Goal: Task Accomplishment & Management: Manage account settings

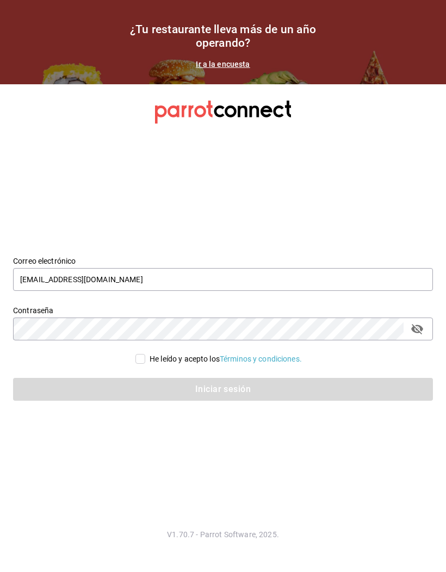
type input "[EMAIL_ADDRESS][DOMAIN_NAME]"
click at [135, 364] on input "He leído y acepto los Términos y condiciones." at bounding box center [140, 359] width 10 height 10
checkbox input "true"
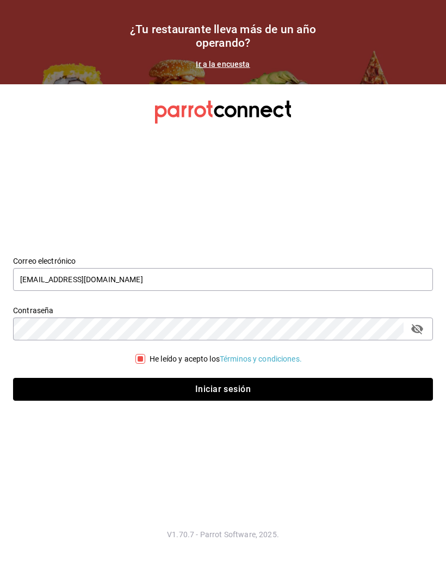
click at [220, 401] on button "Iniciar sesión" at bounding box center [223, 389] width 420 height 23
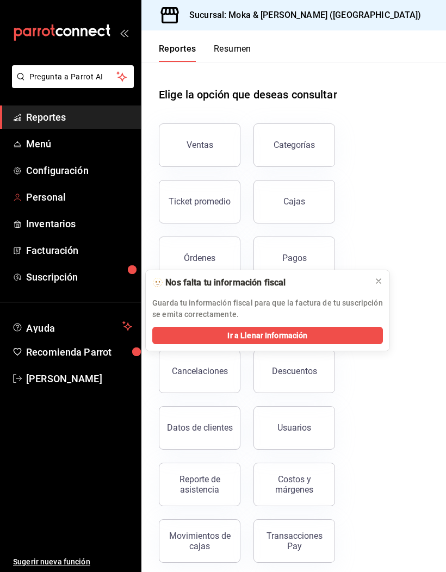
click at [44, 193] on span "Personal" at bounding box center [79, 197] width 106 height 15
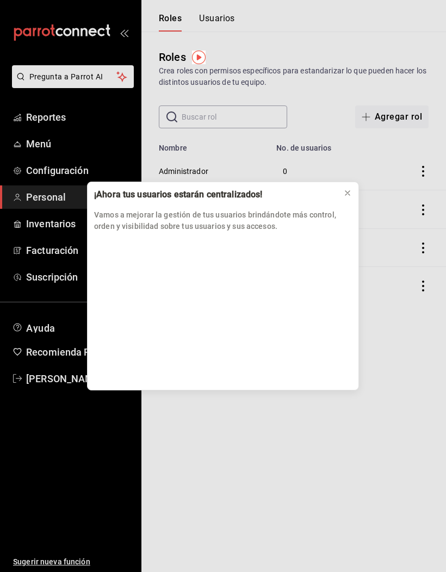
click at [378, 282] on div "¡Ahora tus usuarios estarán centralizados! Vamos a mejorar la gestión de tus us…" at bounding box center [223, 286] width 446 height 572
click at [348, 191] on icon at bounding box center [347, 193] width 9 height 9
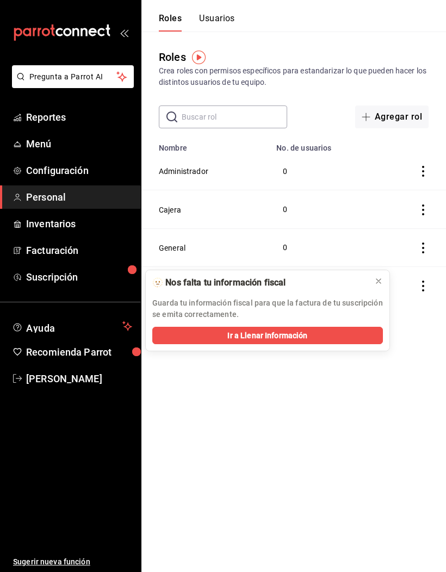
click at [385, 288] on button at bounding box center [378, 281] width 17 height 17
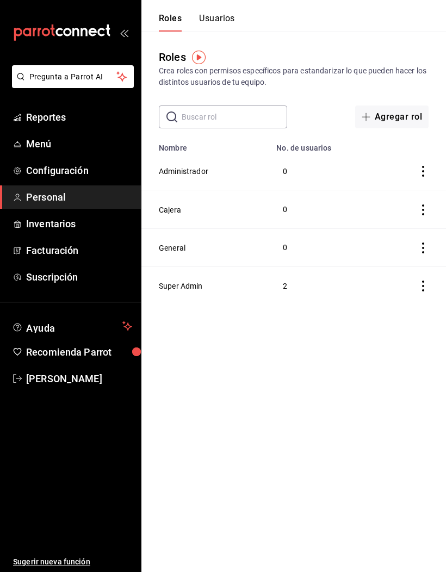
click at [209, 17] on button "Usuarios" at bounding box center [217, 22] width 36 height 18
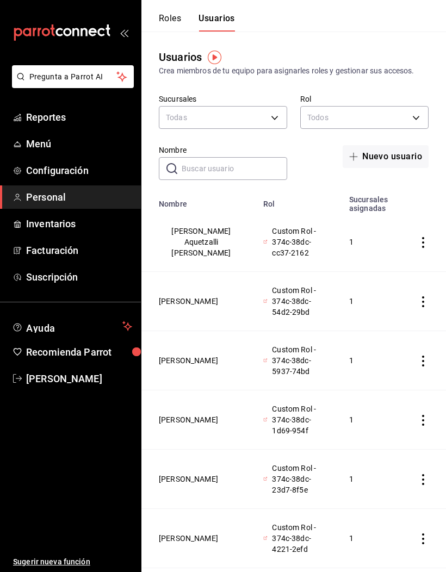
click at [166, 20] on button "Roles" at bounding box center [170, 22] width 22 height 18
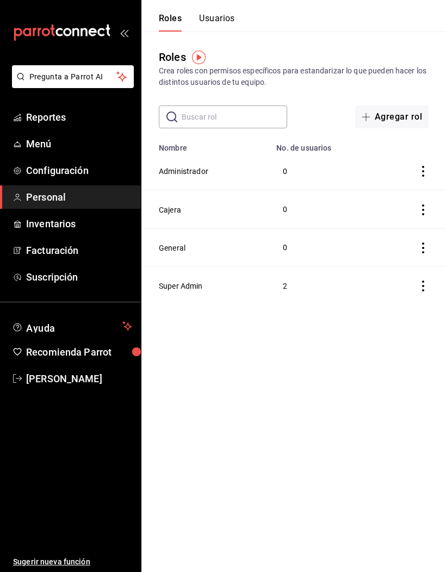
click at [289, 283] on td "2" at bounding box center [324, 286] width 109 height 38
click at [174, 283] on button "Super Admin" at bounding box center [181, 286] width 44 height 11
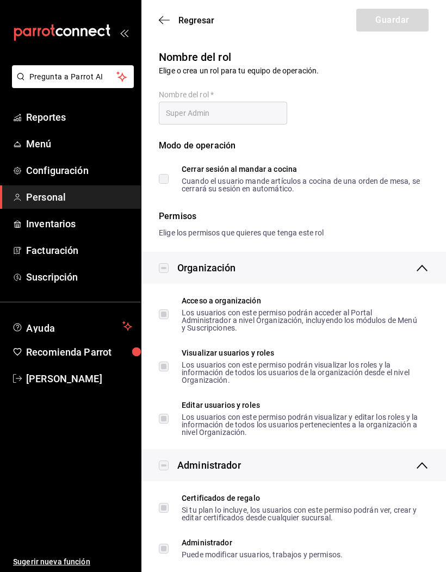
click at [159, 23] on icon "button" at bounding box center [164, 20] width 11 height 10
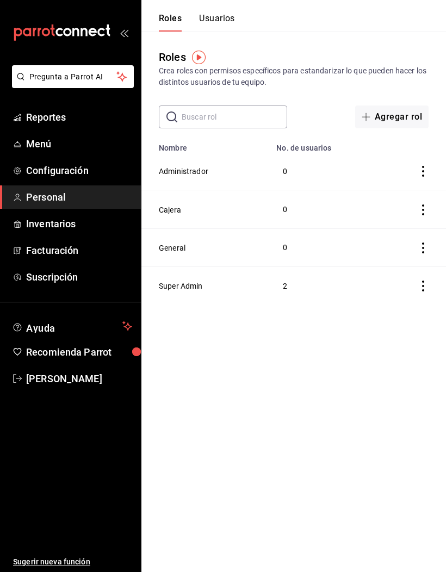
click at [211, 28] on button "Usuarios" at bounding box center [217, 22] width 36 height 18
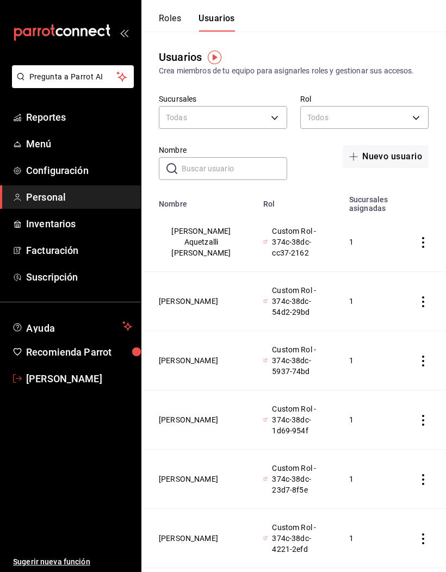
click at [35, 377] on span "[PERSON_NAME]" at bounding box center [79, 379] width 106 height 15
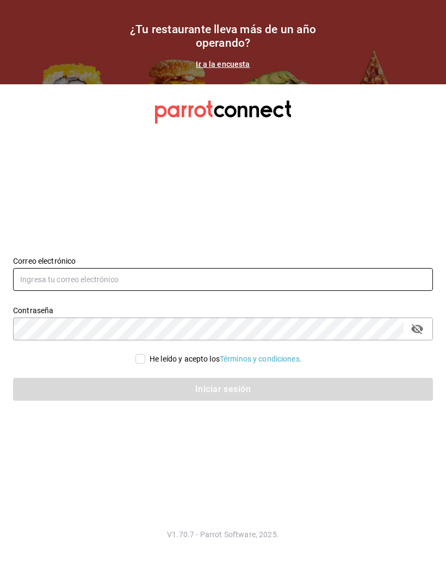
click at [24, 291] on input "text" at bounding box center [223, 279] width 420 height 23
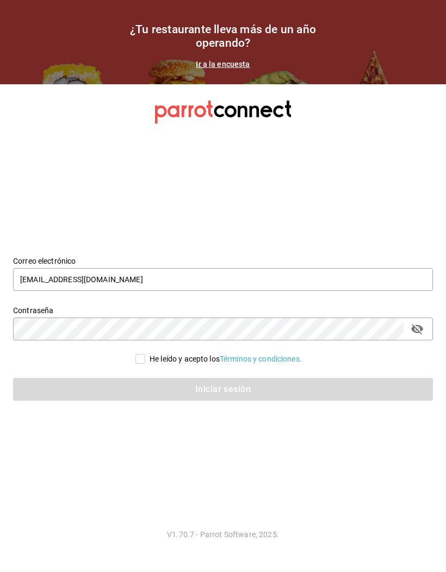
type input "[EMAIL_ADDRESS][DOMAIN_NAME]"
click at [139, 364] on input "He leído y acepto los Términos y condiciones." at bounding box center [140, 359] width 10 height 10
checkbox input "true"
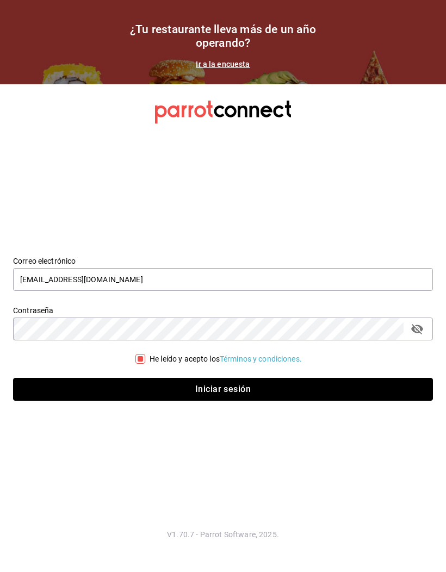
click at [137, 400] on button "Iniciar sesión" at bounding box center [223, 389] width 420 height 23
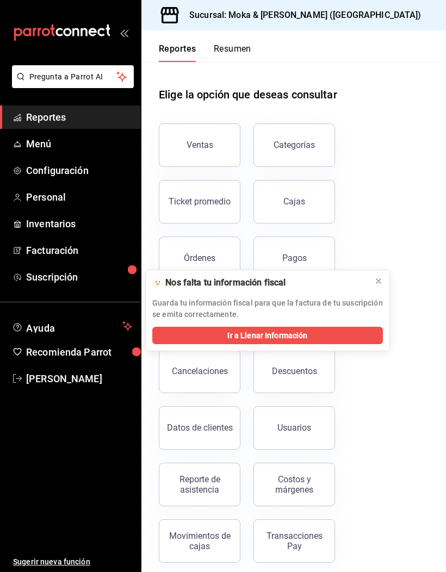
click at [379, 286] on div at bounding box center [378, 281] width 9 height 11
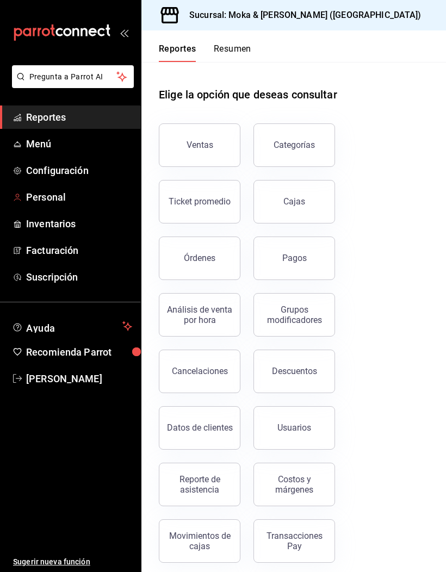
click at [40, 195] on span "Personal" at bounding box center [79, 197] width 106 height 15
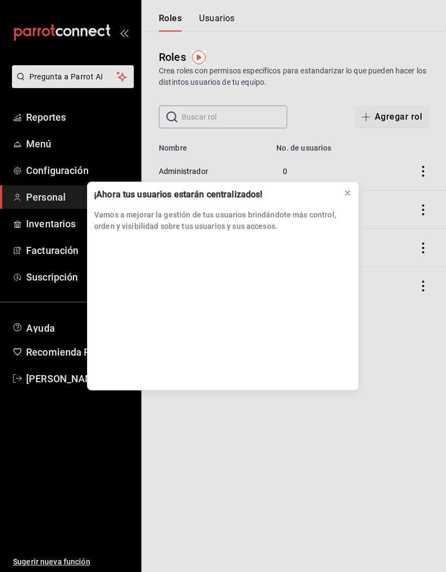
click at [345, 197] on div at bounding box center [347, 193] width 9 height 11
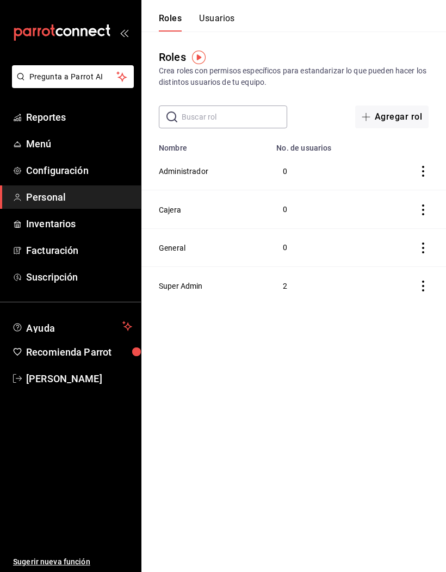
click at [174, 250] on button "General" at bounding box center [172, 248] width 27 height 11
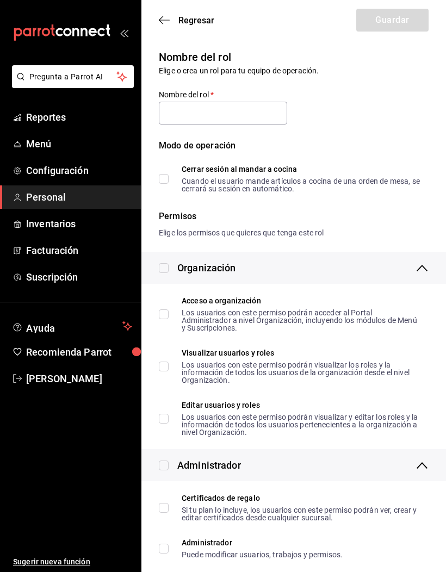
type input "General"
checkbox input "true"
click at [165, 21] on icon "button" at bounding box center [164, 20] width 11 height 10
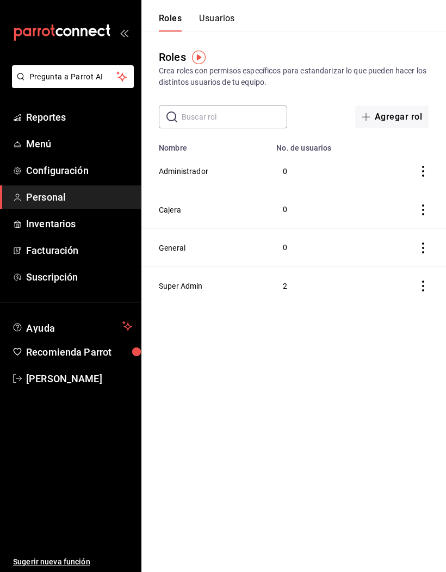
click at [212, 24] on button "Usuarios" at bounding box center [217, 22] width 36 height 18
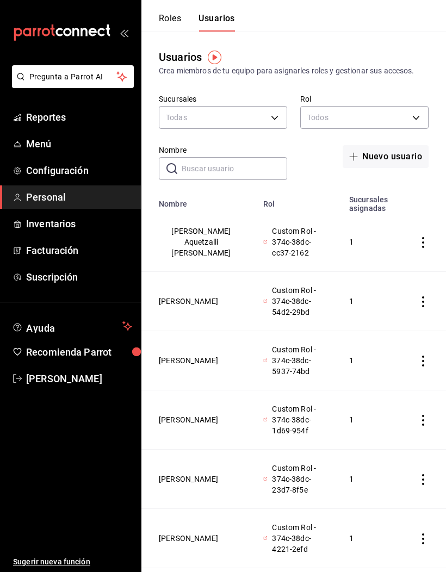
click at [186, 237] on button "[PERSON_NAME] Aquetzalli [PERSON_NAME]" at bounding box center [201, 242] width 85 height 33
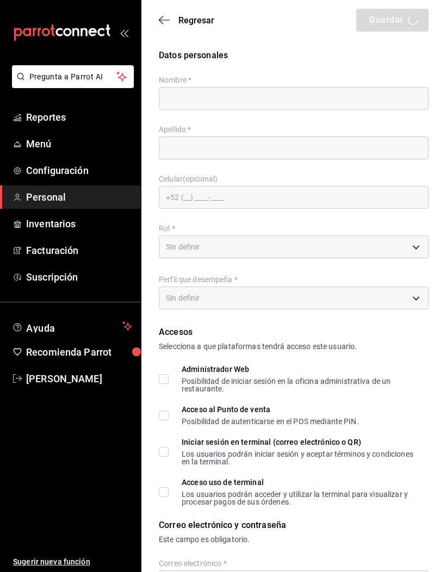
type input "Melina Aquetzalli"
type input "Ramirez Sánchez"
checkbox input "true"
type input "mokakofi17@gmail.com"
type input "0111"
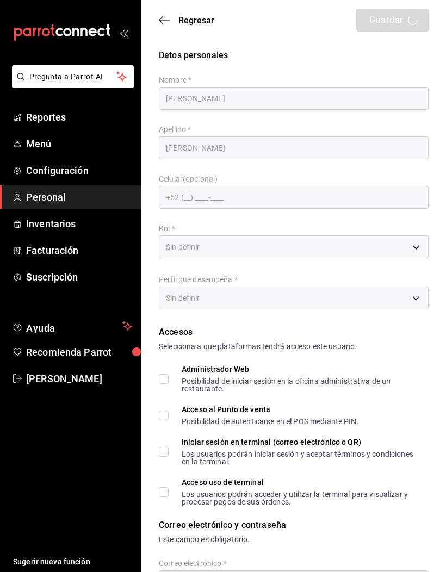
type input "+52 (52) 4793-8736"
type input "9b7f946a-9a85-4e2d-b67b-d2ffda843d3c"
type input "WAITER"
checkbox input "true"
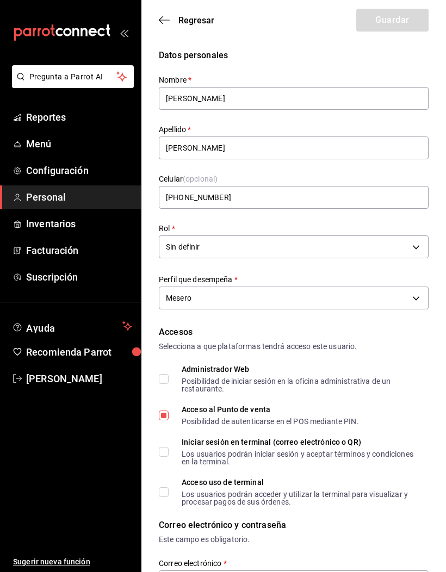
click at [160, 23] on icon "button" at bounding box center [164, 20] width 11 height 10
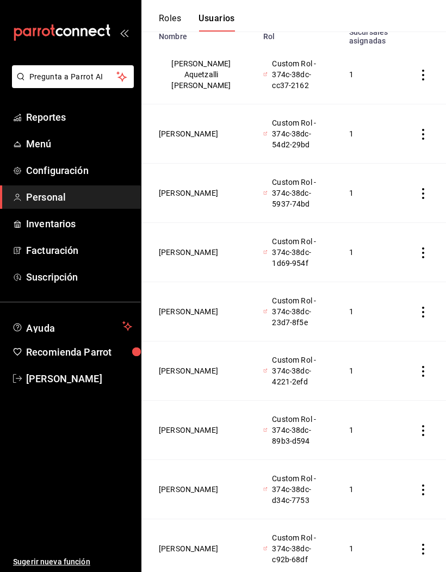
scroll to position [175, 0]
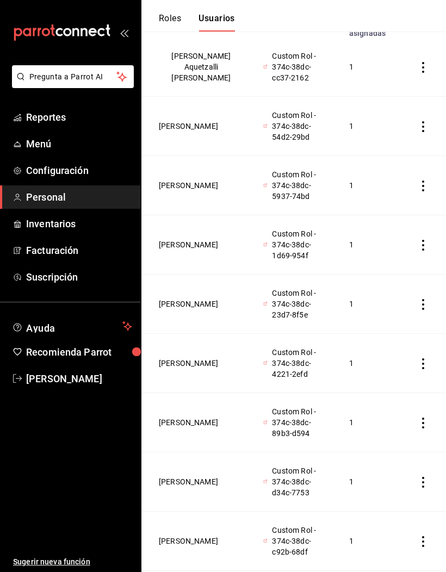
click at [172, 334] on td "[PERSON_NAME]" at bounding box center [198, 363] width 115 height 59
click at [186, 358] on button "[PERSON_NAME]" at bounding box center [188, 363] width 59 height 11
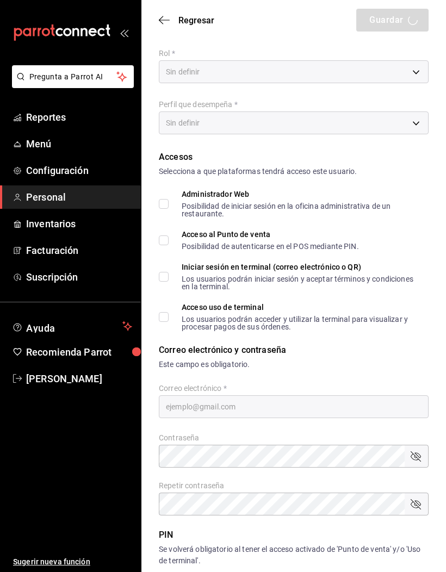
type input "Romina"
type input "Lopez Ruiz"
checkbox input "true"
type input "mokakofi12@gmail.com"
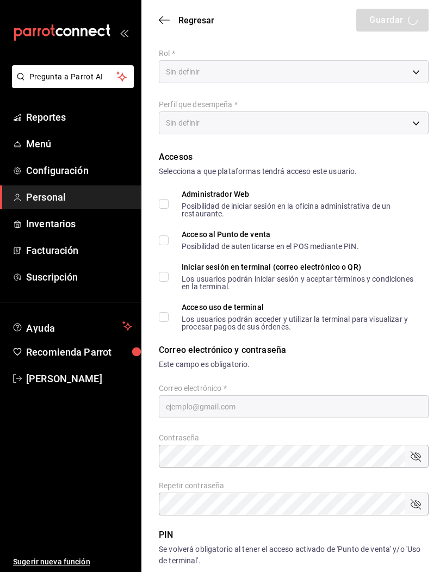
type input "1312"
type input "+52 (52) 4774-0281"
type input "458c1e86-41ce-494d-8ed1-d96d87243c58"
type input "WAITER"
checkbox input "true"
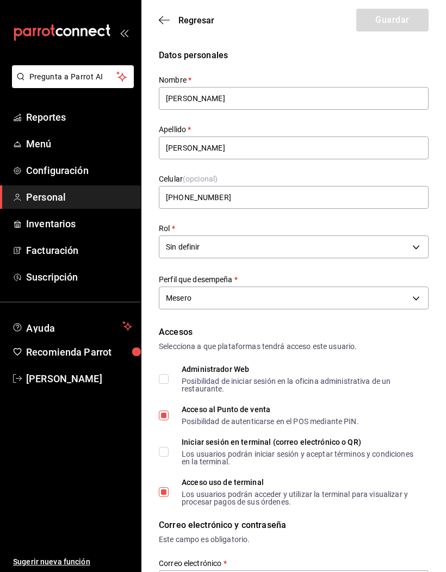
click at [417, 251] on body "Pregunta a Parrot AI Reportes Menú Configuración Personal Inventarios Facturaci…" at bounding box center [223, 570] width 446 height 1141
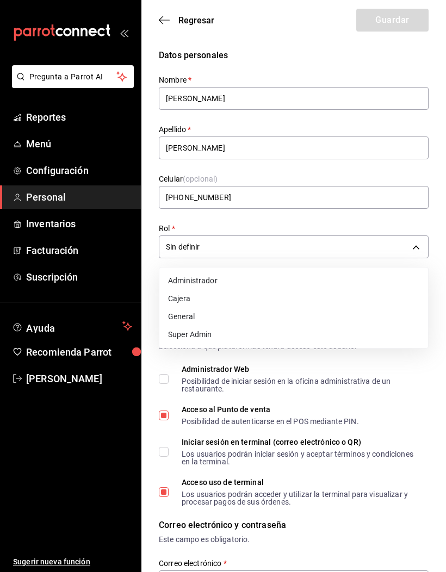
click at [176, 295] on li "Cajera" at bounding box center [293, 299] width 269 height 18
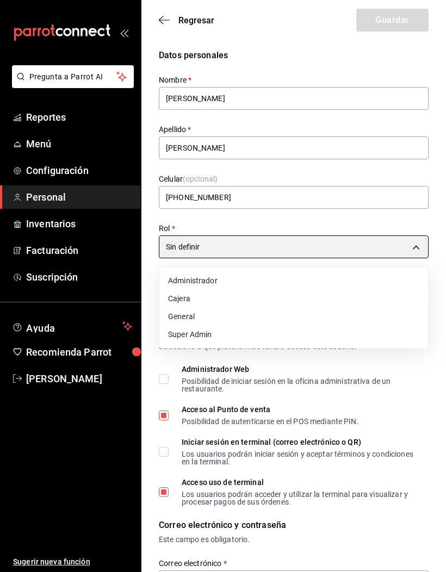
type input "1d2d5573-84d0-4041-bda8-696dd6318640"
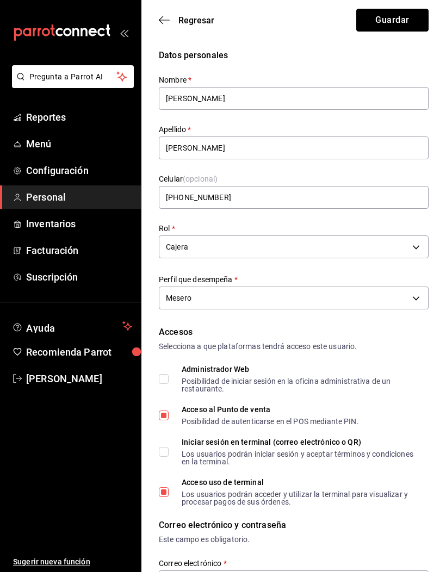
click at [406, 24] on button "Guardar" at bounding box center [392, 20] width 72 height 23
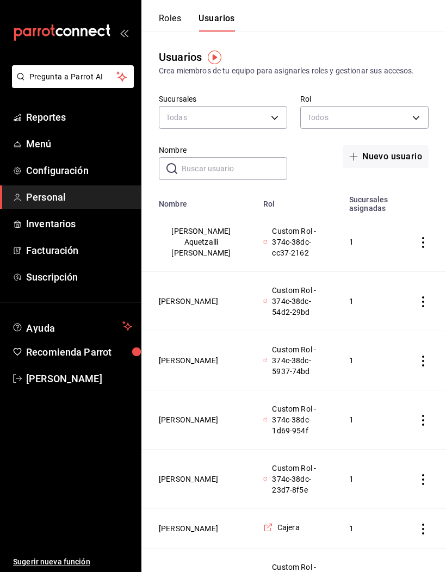
click at [167, 26] on button "Roles" at bounding box center [170, 22] width 22 height 18
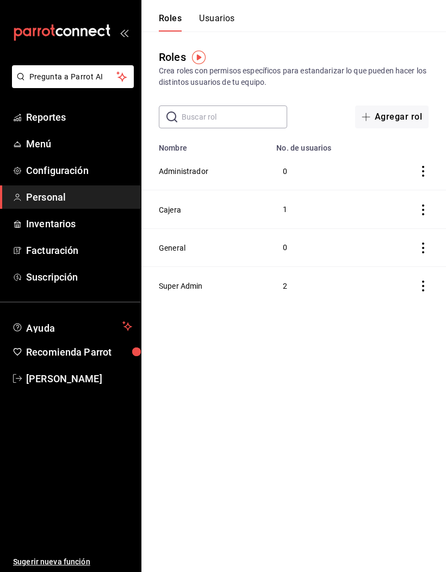
click at [174, 286] on button "Super Admin" at bounding box center [181, 286] width 44 height 11
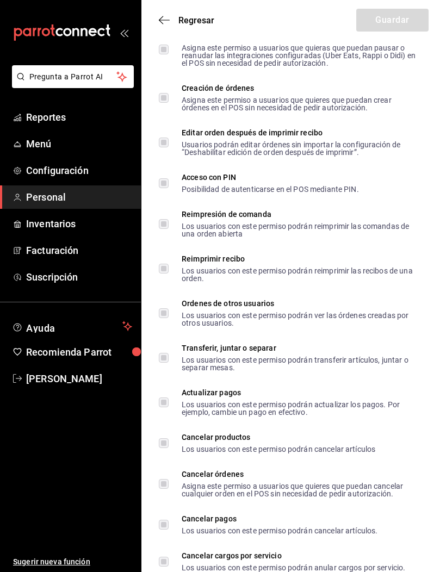
scroll to position [2029, 0]
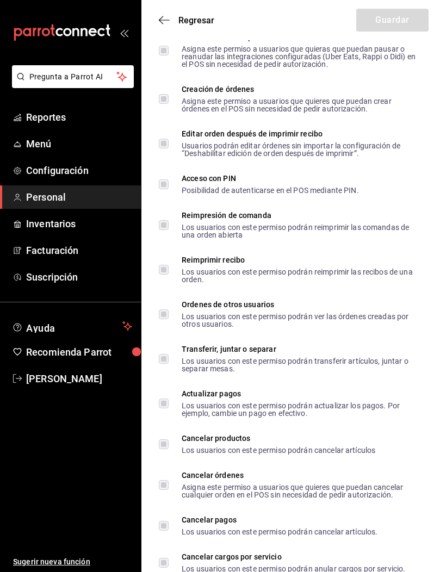
click at [165, 24] on icon "button" at bounding box center [164, 20] width 11 height 10
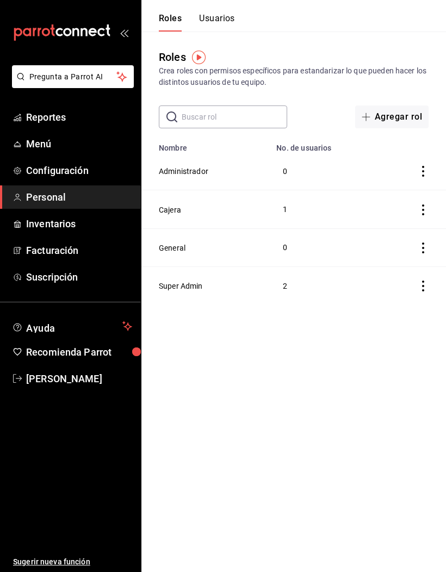
click at [172, 205] on button "Cajera" at bounding box center [170, 210] width 22 height 11
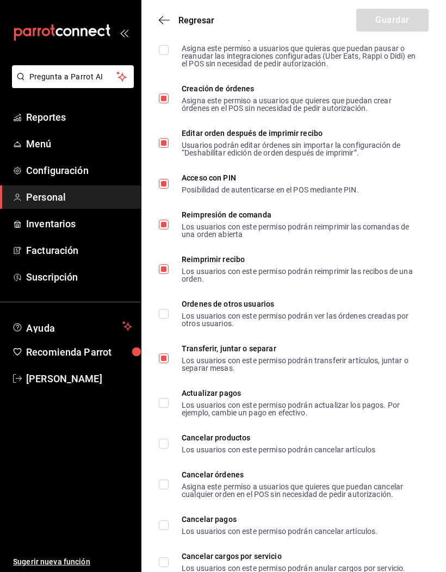
scroll to position [2029, 0]
click at [160, 24] on icon "button" at bounding box center [164, 20] width 11 height 10
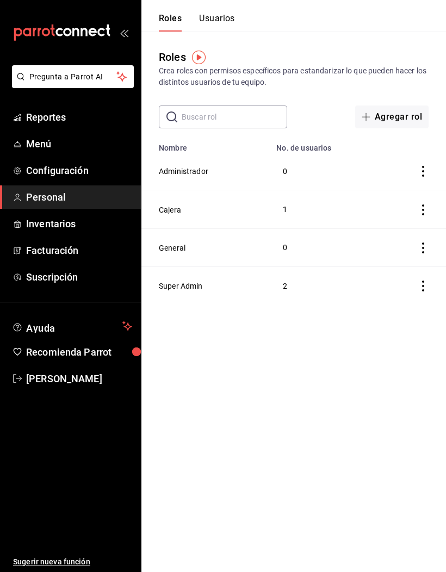
click at [210, 18] on button "Usuarios" at bounding box center [217, 22] width 36 height 18
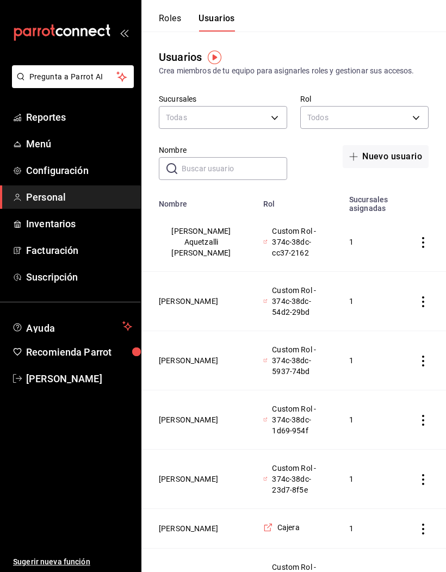
click at [420, 243] on icon "actions" at bounding box center [423, 242] width 11 height 11
click at [180, 224] on div at bounding box center [223, 286] width 446 height 572
click at [174, 230] on button "[PERSON_NAME] Aquetzalli [PERSON_NAME]" at bounding box center [201, 242] width 85 height 33
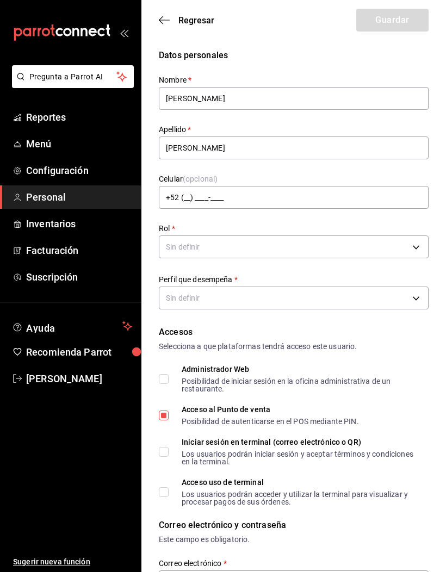
type input "+52 (52) 4793-8736"
type input "9b7f946a-9a85-4e2d-b67b-d2ffda843d3c"
type input "WAITER"
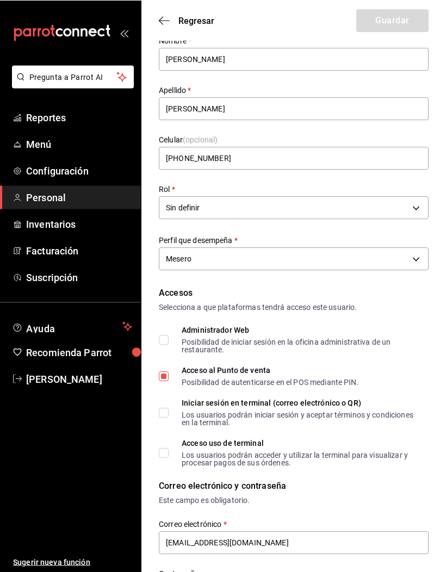
scroll to position [36, 0]
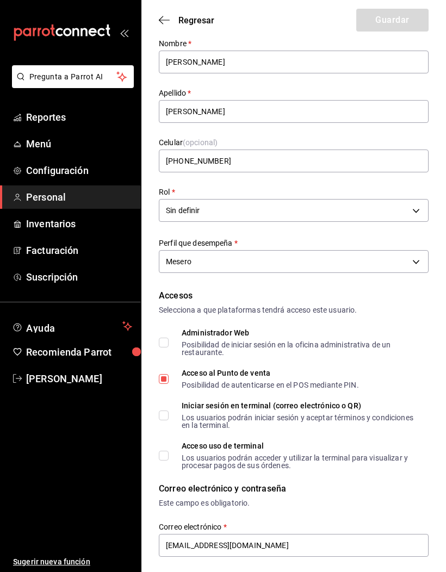
click at [412, 211] on body "Pregunta a Parrot AI Reportes Menú Configuración Personal Inventarios Facturaci…" at bounding box center [223, 534] width 446 height 1141
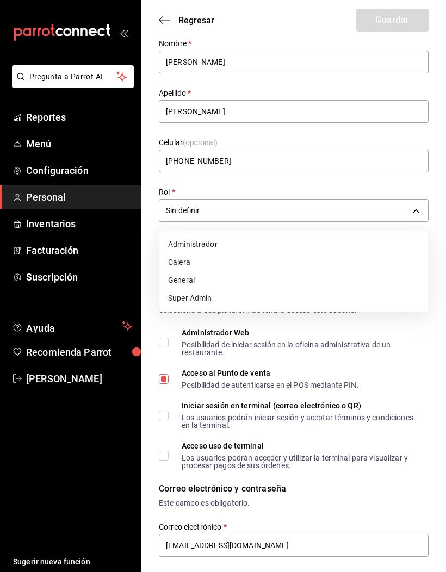
click at [172, 276] on li "General" at bounding box center [293, 280] width 269 height 18
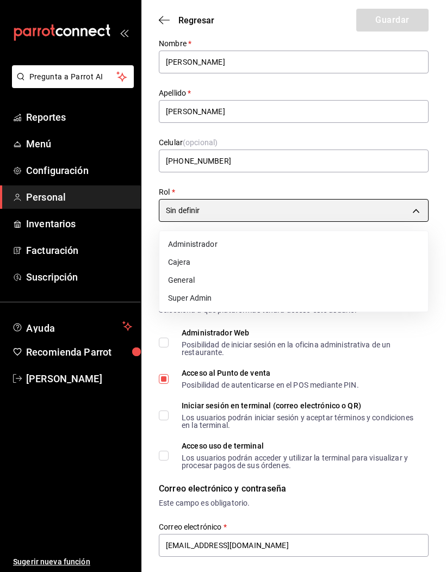
type input "76a75ac5-406e-4455-be78-19216ebd3cb8"
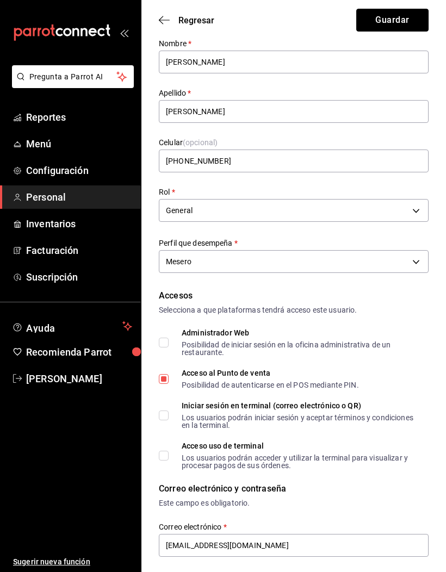
click at [391, 23] on button "Guardar" at bounding box center [392, 20] width 72 height 23
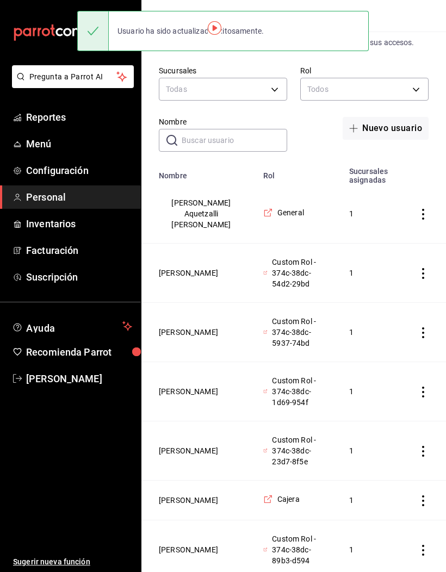
scroll to position [27, 0]
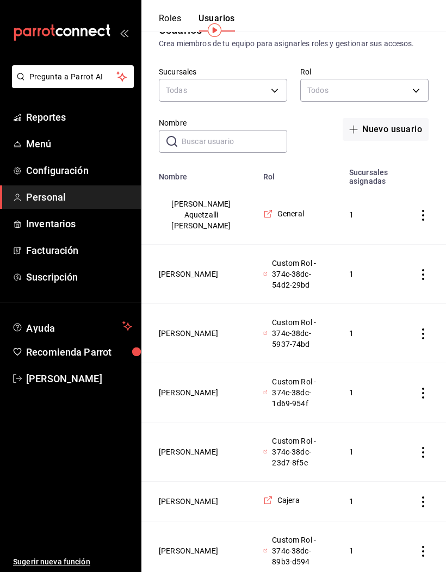
click at [178, 269] on button "[PERSON_NAME]" at bounding box center [188, 274] width 59 height 11
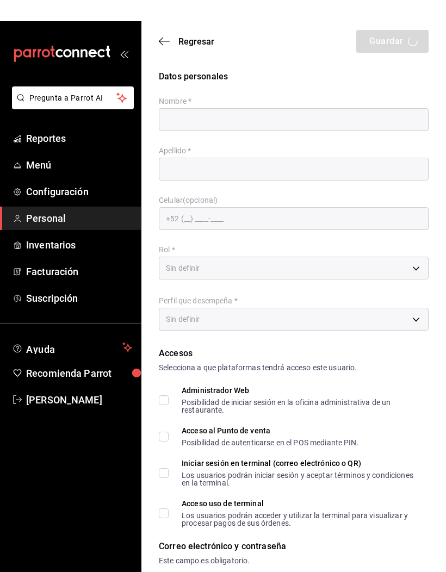
type input "Ximena"
type input "Martínez Hernández"
type input "+52 (52) 4773-2099"
type input "276101cd-f5b9-47d8-82d0-f64267c53c00"
type input "CASHIER"
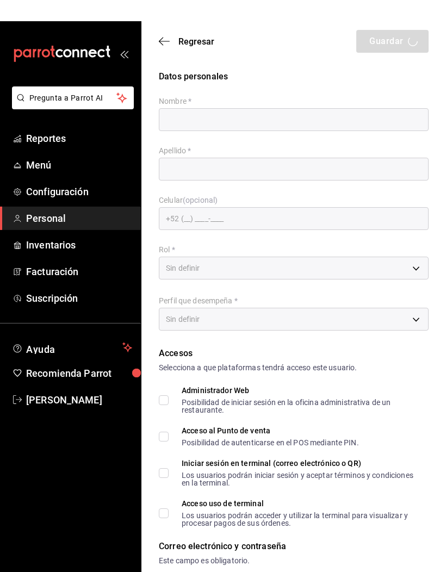
checkbox input "true"
type input "mokakofi16@gmail.com"
type input "2801"
checkbox input "true"
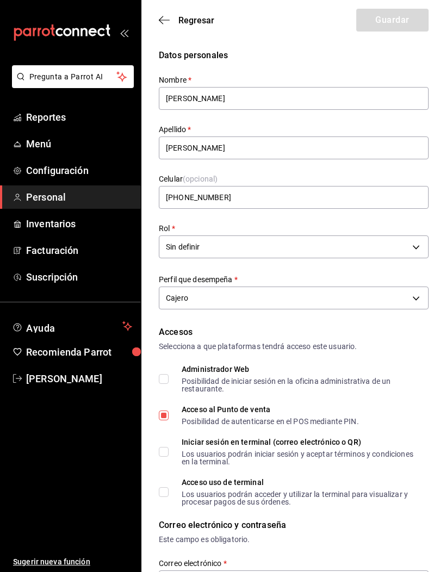
click at [413, 253] on body "Pregunta a Parrot AI Reportes Menú Configuración Personal Inventarios Facturaci…" at bounding box center [223, 570] width 446 height 1141
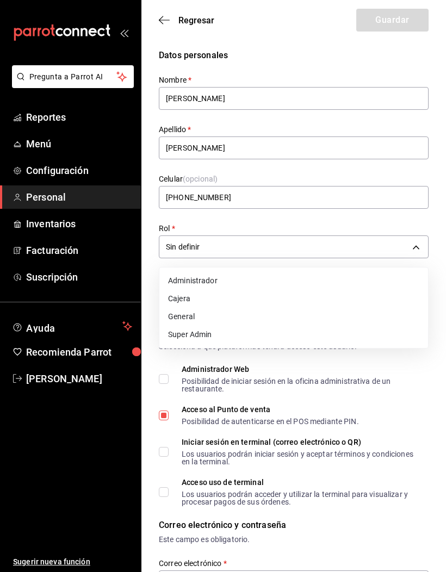
click at [170, 297] on li "Cajera" at bounding box center [293, 299] width 269 height 18
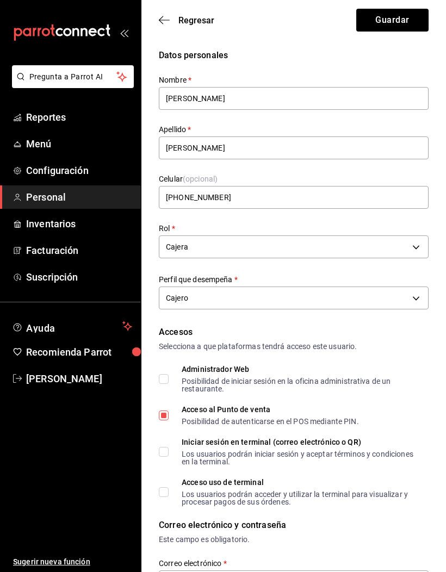
click at [418, 240] on body "Pregunta a Parrot AI Reportes Menú Configuración Personal Inventarios Facturaci…" at bounding box center [223, 570] width 446 height 1141
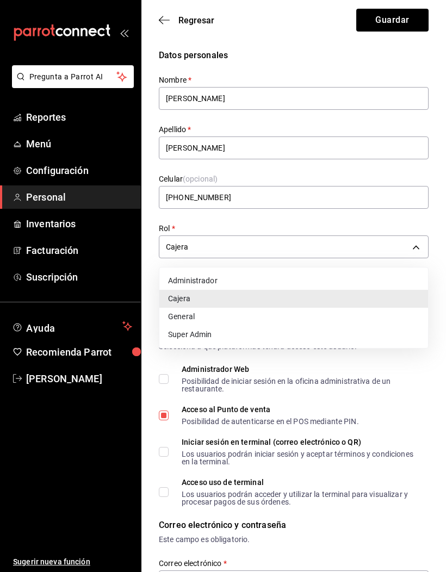
click at [152, 320] on div at bounding box center [223, 286] width 446 height 572
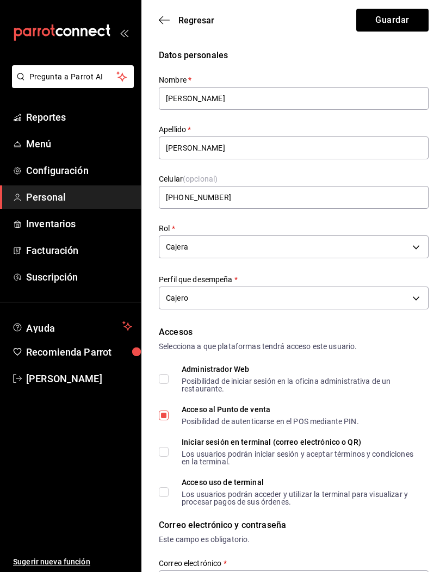
click at [179, 312] on div "Perfil que desempeña   * Cajero CASHIER" at bounding box center [294, 294] width 270 height 38
click at [414, 242] on body "Pregunta a Parrot AI Reportes Menú Configuración Personal Inventarios Facturaci…" at bounding box center [223, 570] width 446 height 1141
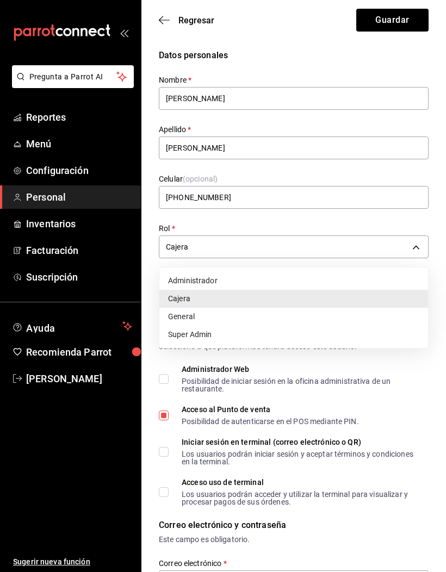
click at [172, 315] on li "General" at bounding box center [293, 317] width 269 height 18
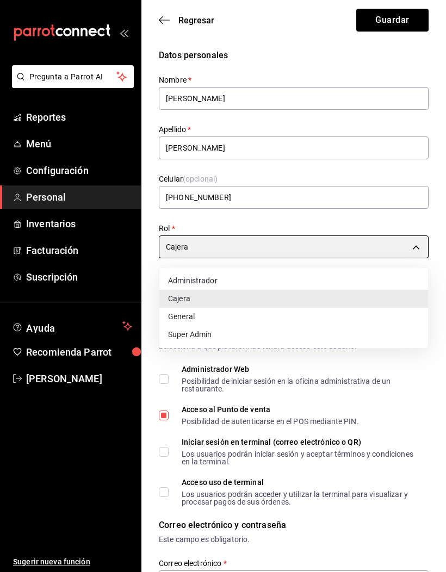
type input "76a75ac5-406e-4455-be78-19216ebd3cb8"
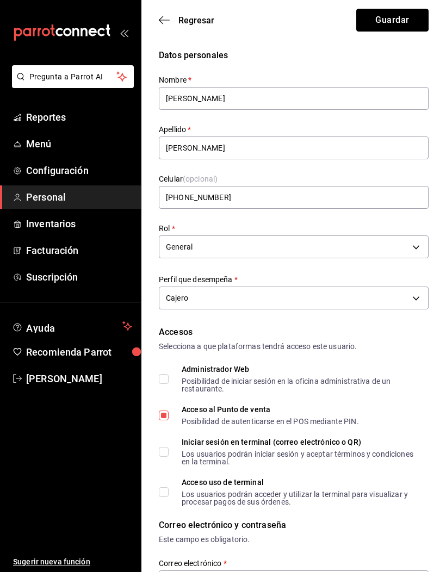
click at [413, 26] on button "Guardar" at bounding box center [392, 20] width 72 height 23
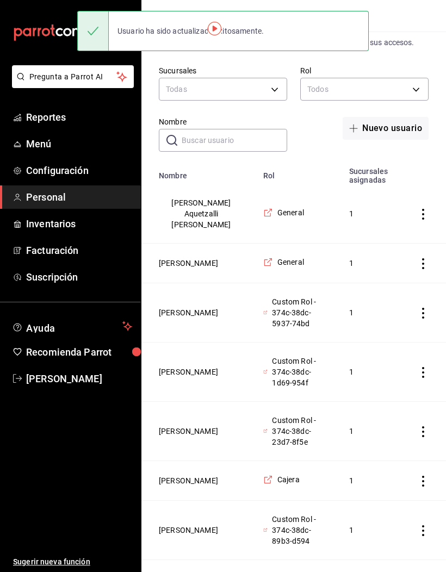
scroll to position [29, 0]
click at [182, 316] on button "[PERSON_NAME]" at bounding box center [188, 312] width 59 height 11
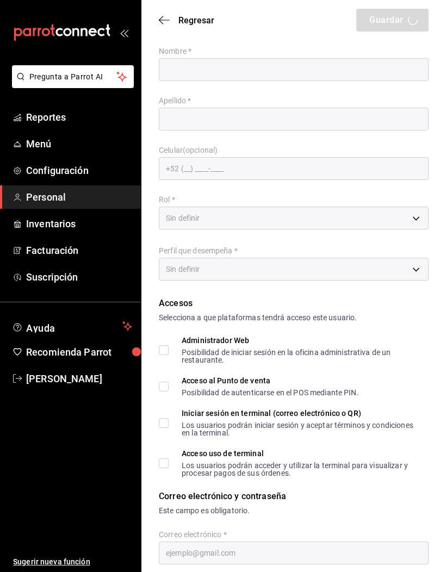
type input "Jennifer Julieta"
type input "Renteria rivera"
checkbox input "true"
type input "mokakofi15@gmail.com"
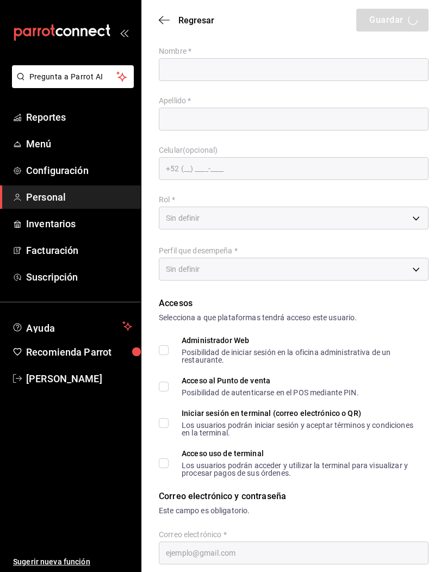
type input "1303"
type input "+52 (52) 4771-2589"
type input "1e6285f3-3161-45dd-9cad-2a21b6b85b6f"
type input "WAITER"
checkbox input "true"
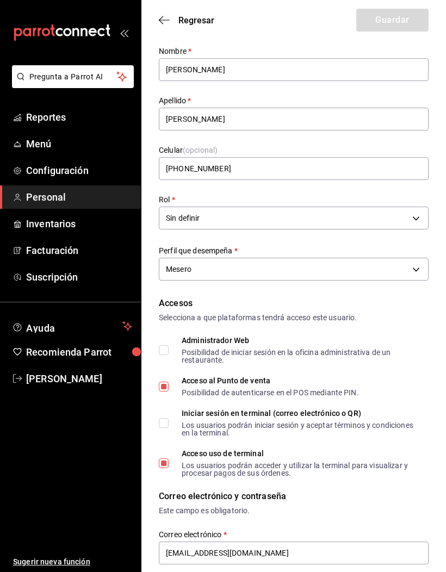
click at [407, 215] on body "Pregunta a Parrot AI Reportes Menú Configuración Personal Inventarios Facturaci…" at bounding box center [223, 541] width 446 height 1141
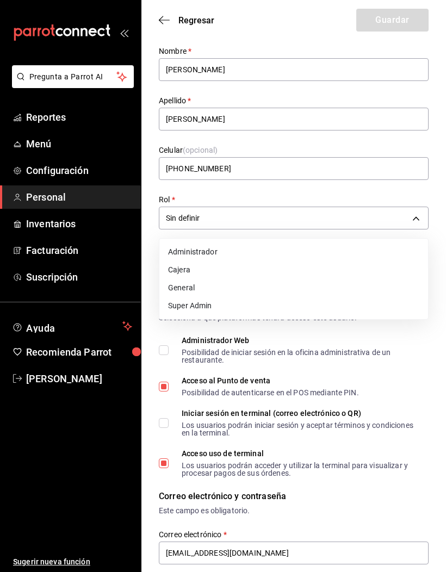
click at [178, 289] on li "General" at bounding box center [293, 288] width 269 height 18
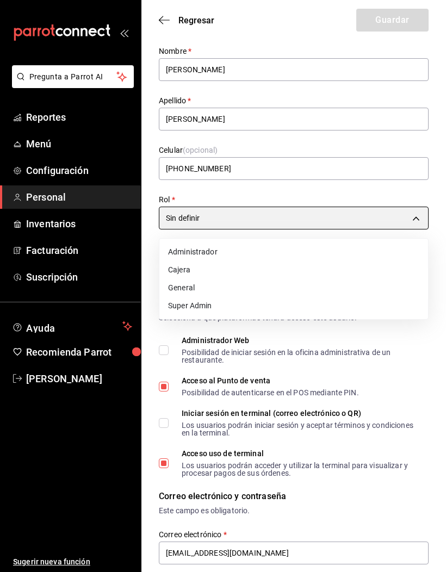
type input "76a75ac5-406e-4455-be78-19216ebd3cb8"
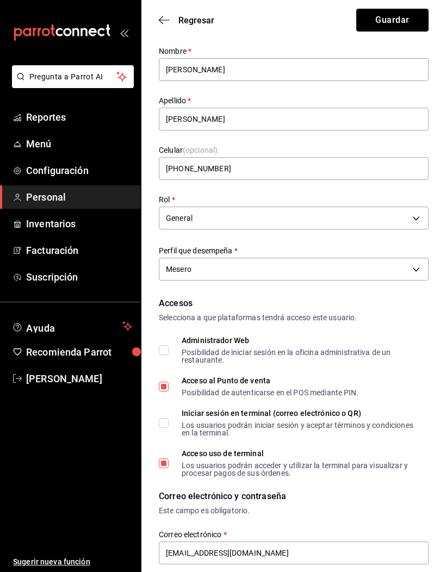
click at [401, 30] on button "Guardar" at bounding box center [392, 20] width 72 height 23
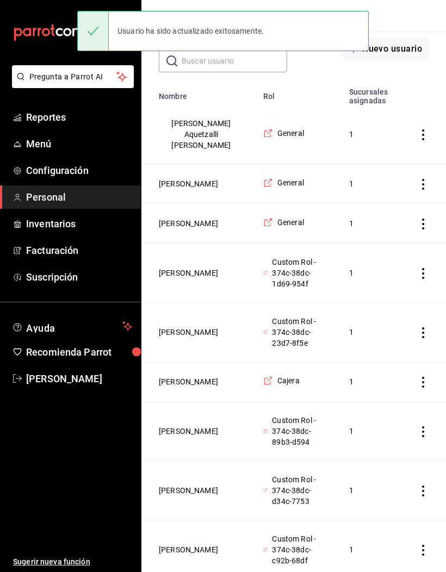
scroll to position [110, 0]
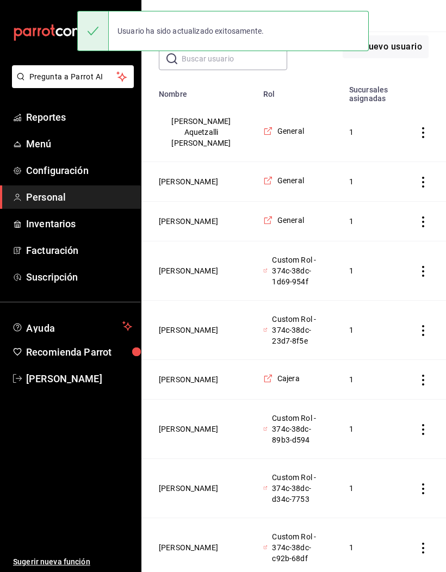
click at [178, 269] on button "[PERSON_NAME]" at bounding box center [188, 271] width 59 height 11
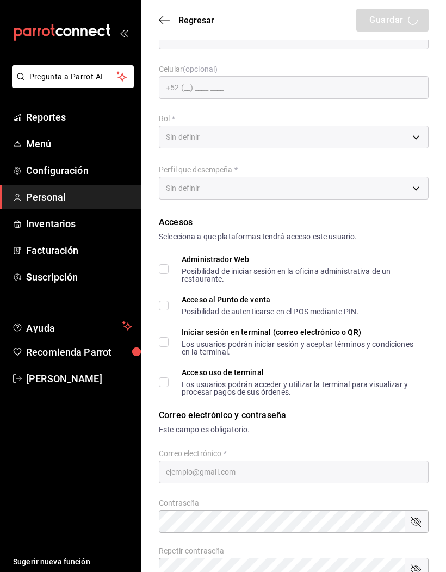
type input "Jorge Andres"
type input "Garcia Magdaleno"
checkbox input "true"
type input "mokakofi14@gmail.com"
type input "2708"
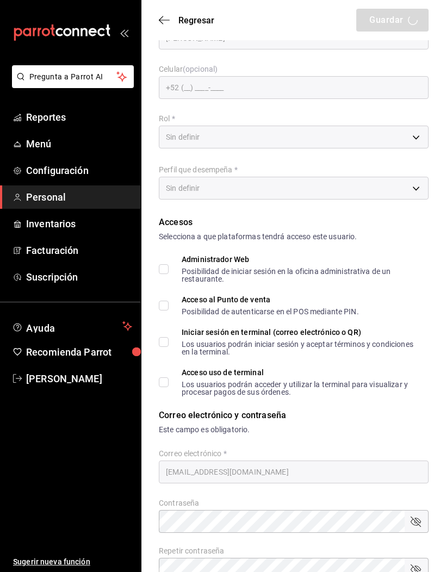
type input "+52 (52) 4772-8169"
type input "9da62bd2-b41e-489b-ab32-340b9c612a0b"
type input "WAITER"
checkbox input "true"
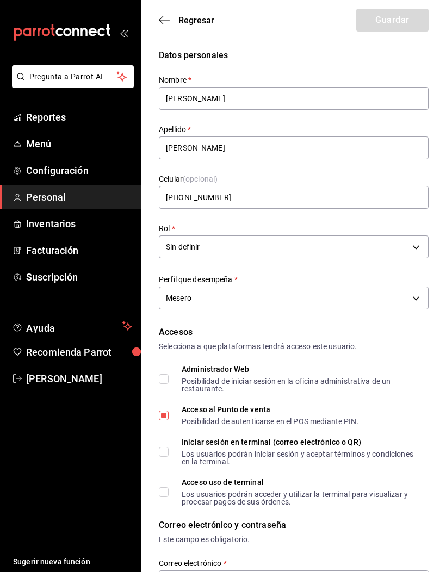
click at [411, 242] on body "Pregunta a Parrot AI Reportes Menú Configuración Personal Inventarios Facturaci…" at bounding box center [223, 570] width 446 height 1141
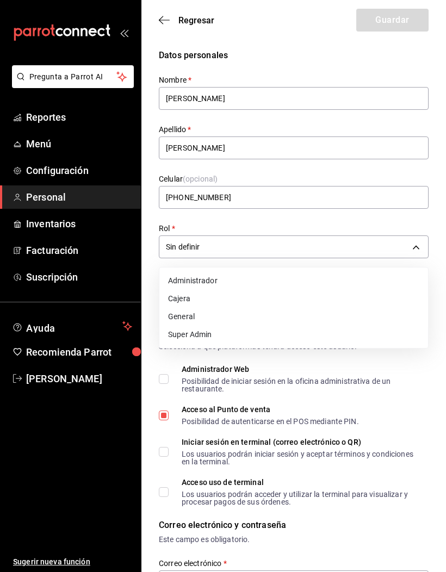
click at [170, 311] on li "General" at bounding box center [293, 317] width 269 height 18
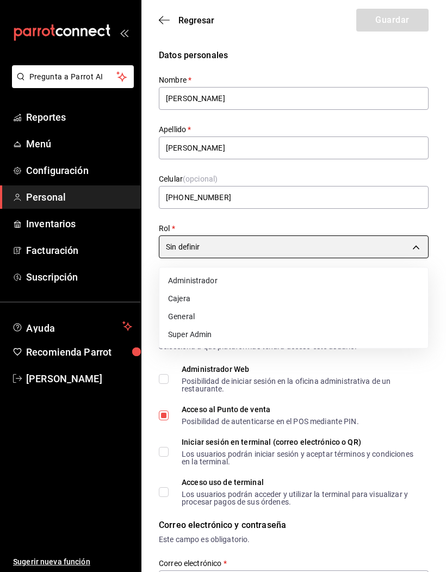
type input "76a75ac5-406e-4455-be78-19216ebd3cb8"
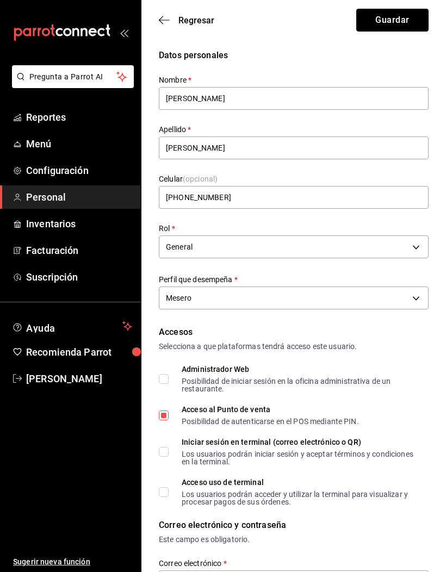
click at [410, 12] on button "Guardar" at bounding box center [392, 20] width 72 height 23
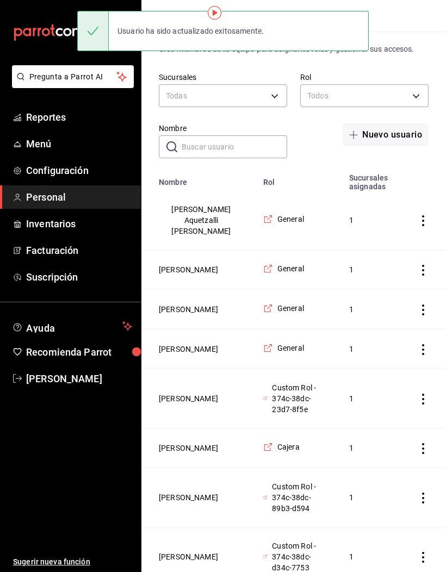
scroll to position [67, 0]
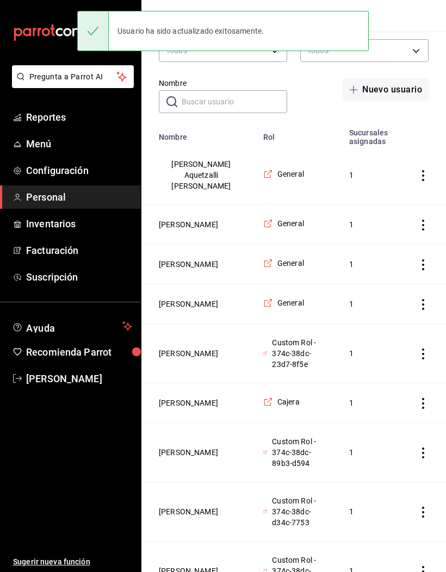
click at [182, 359] on button "[PERSON_NAME]" at bounding box center [188, 353] width 59 height 11
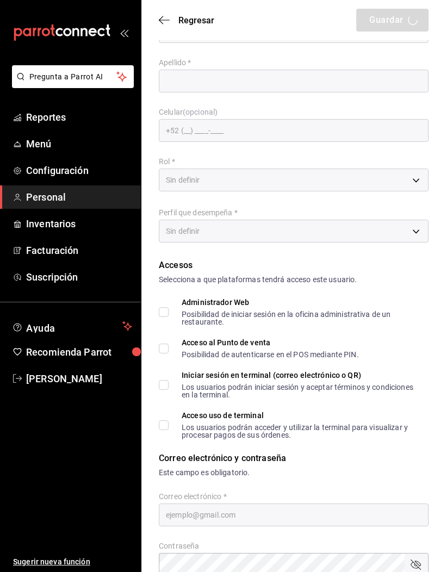
type input "Israel"
type input "Martinez Salas"
checkbox input "true"
type input "mokakofi13@gmail.com"
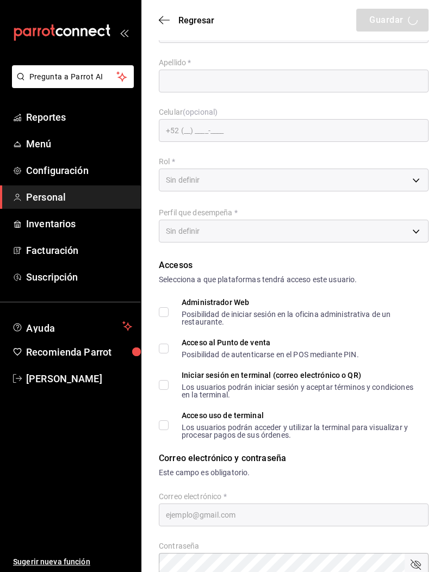
type input "1910"
type input "+52 (52) 4791-0026"
type input "b1449939-78bf-4bbe-9922-97e58b46be5b"
type input "CASHIER"
checkbox input "true"
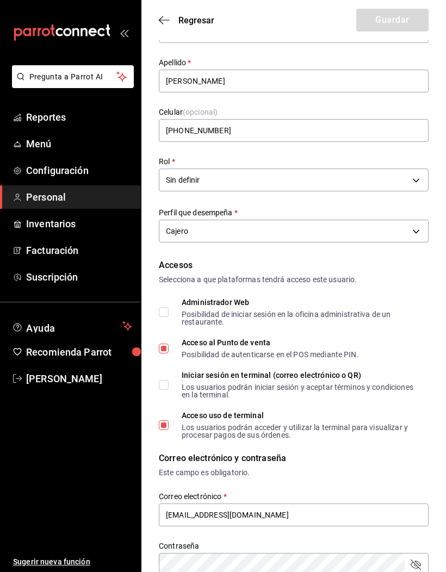
click at [411, 186] on body "Pregunta a Parrot AI Reportes Menú Configuración Personal Inventarios Facturaci…" at bounding box center [223, 503] width 446 height 1141
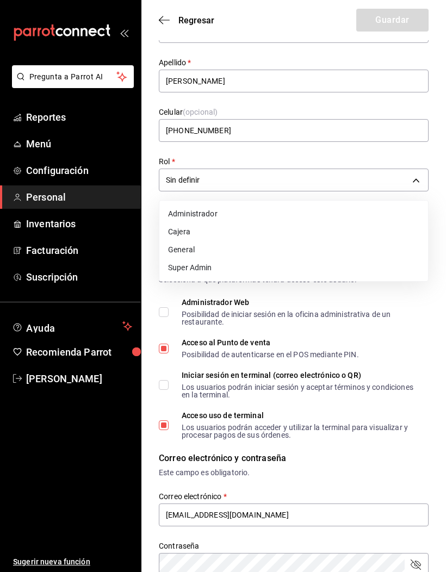
click at [171, 247] on li "General" at bounding box center [293, 250] width 269 height 18
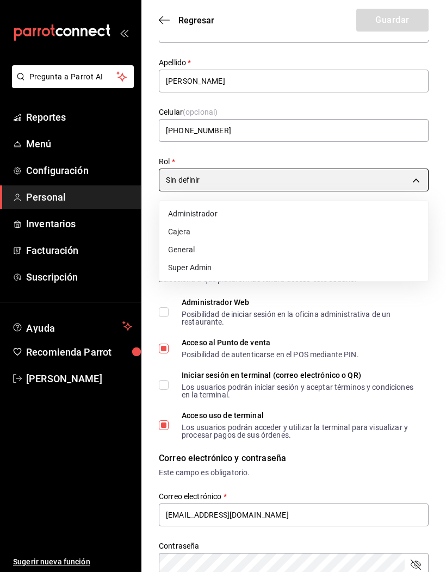
type input "76a75ac5-406e-4455-be78-19216ebd3cb8"
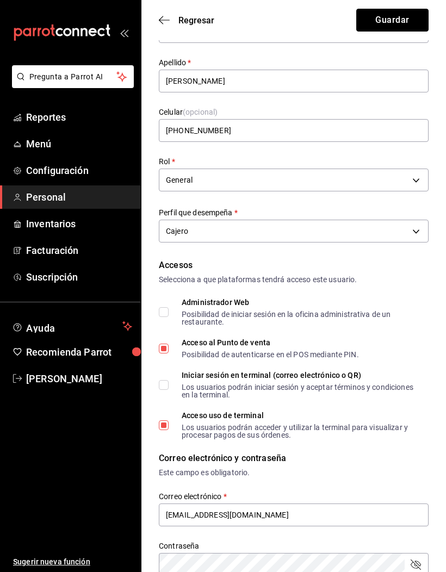
click at [408, 27] on button "Guardar" at bounding box center [392, 20] width 72 height 23
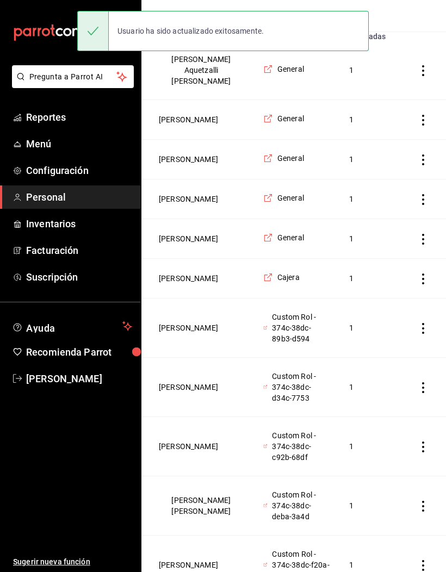
scroll to position [174, 0]
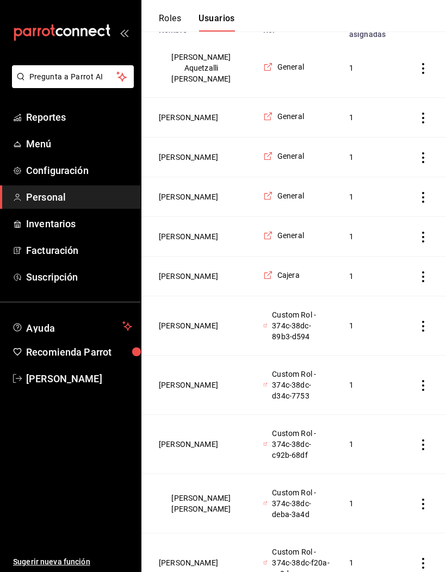
click at [184, 331] on button "[PERSON_NAME]" at bounding box center [188, 325] width 59 height 11
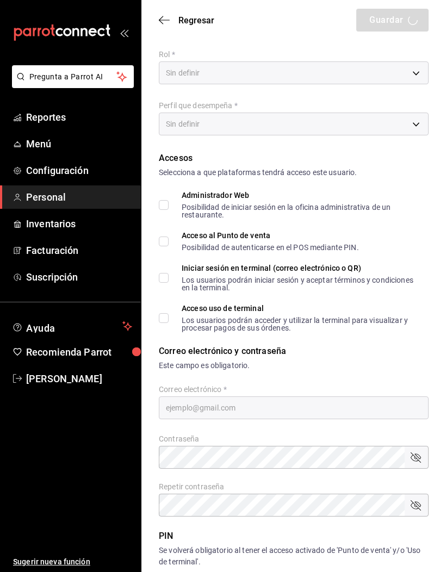
type input "Matilda Sofia"
type input "Salazar Flores"
checkbox input "true"
type input "mokakofi11@gmail.com"
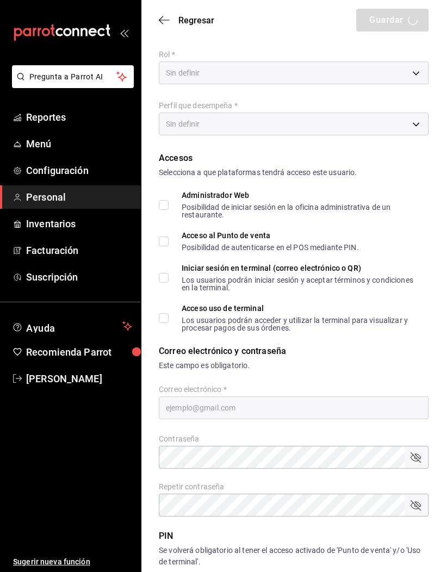
type input "3009"
type input "+52 (52) 4622-6067"
type input "14521ab3-eb76-4613-a174-834e4ba5f7ed"
type input "CASHIER"
checkbox input "true"
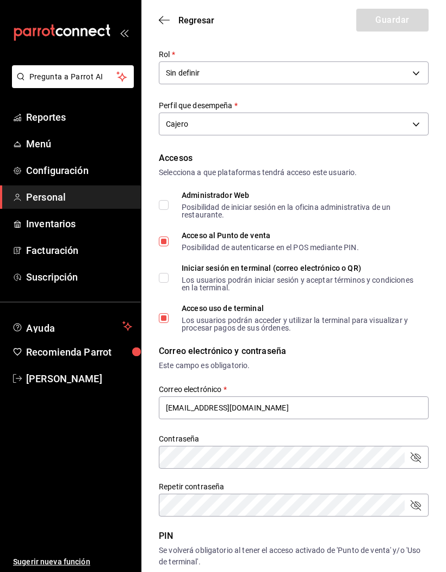
click at [399, 78] on body "Pregunta a Parrot AI Reportes Menú Configuración Personal Inventarios Facturaci…" at bounding box center [223, 396] width 446 height 1141
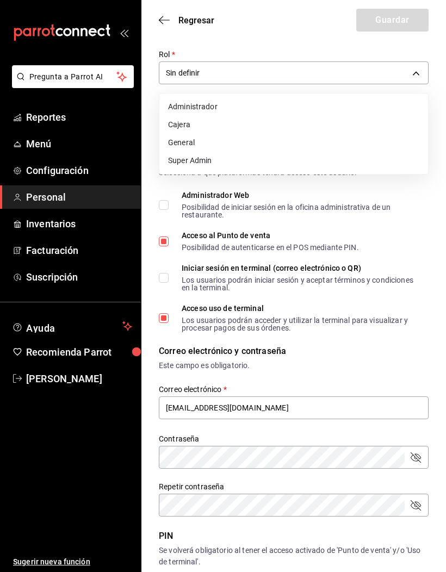
click at [172, 125] on li "Cajera" at bounding box center [293, 125] width 269 height 18
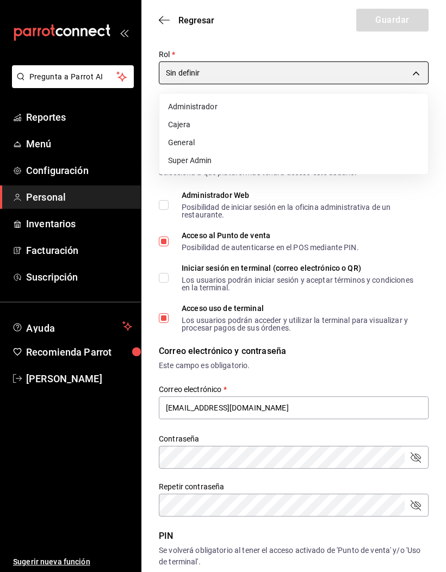
type input "1d2d5573-84d0-4041-bda8-696dd6318640"
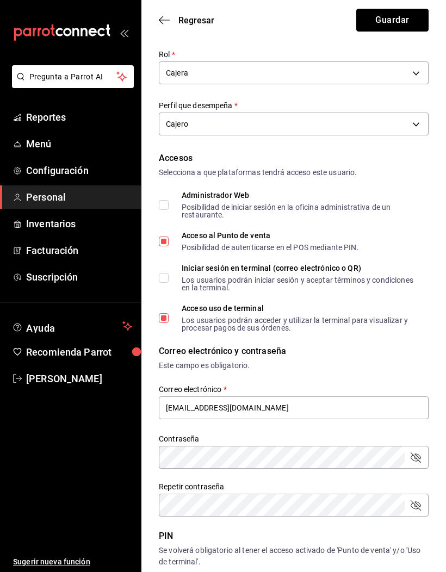
click at [402, 26] on button "Guardar" at bounding box center [392, 20] width 72 height 23
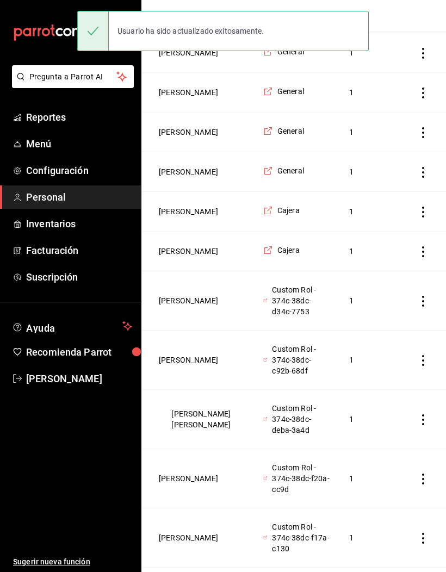
scroll to position [240, 0]
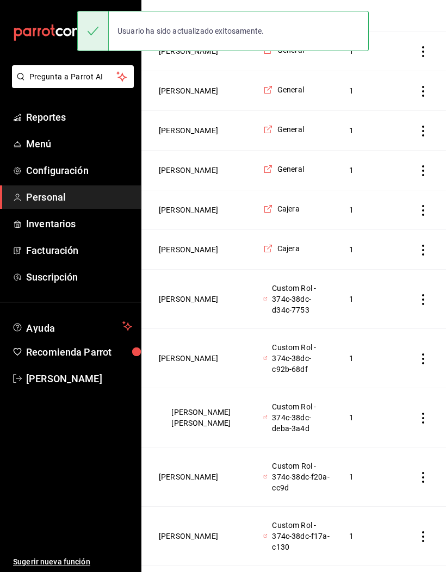
click at [186, 305] on button "[PERSON_NAME]" at bounding box center [188, 299] width 59 height 11
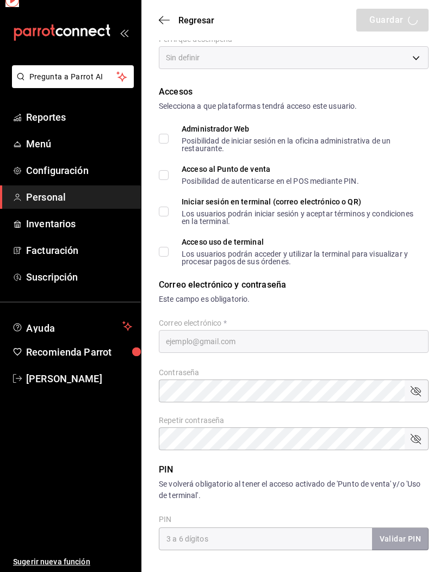
type input "Lilian"
type input "Ramirez Morales"
checkbox input "true"
type input "mokakofi10@gmail.com"
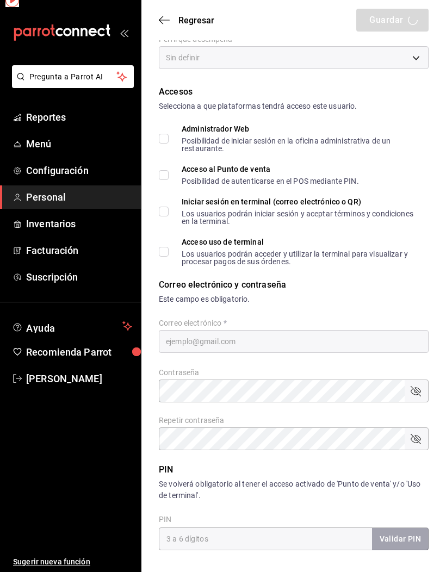
type input "1901"
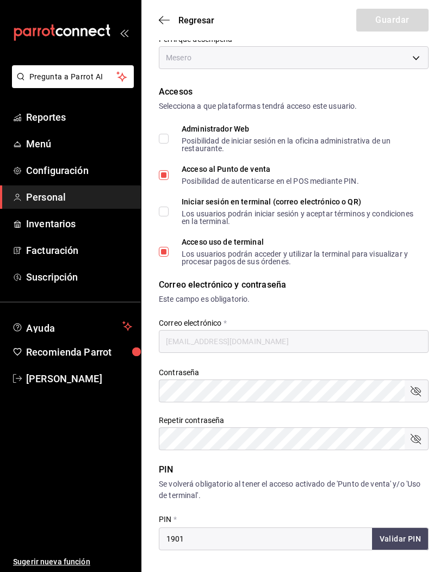
type input "+52 (52) 4774-0344"
type input "428ee7fc-e003-4d00-a11b-c0beb4132dc6"
type input "WAITER"
checkbox input "true"
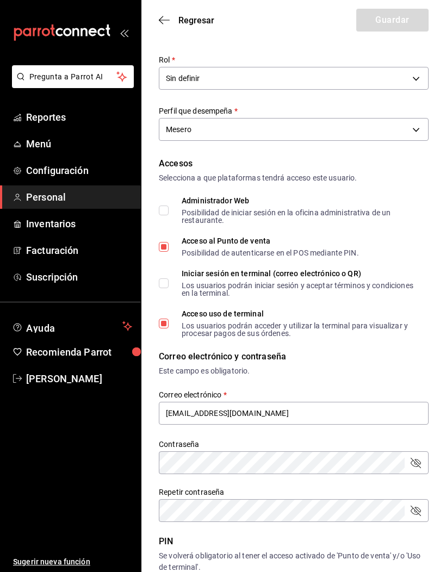
scroll to position [161, 0]
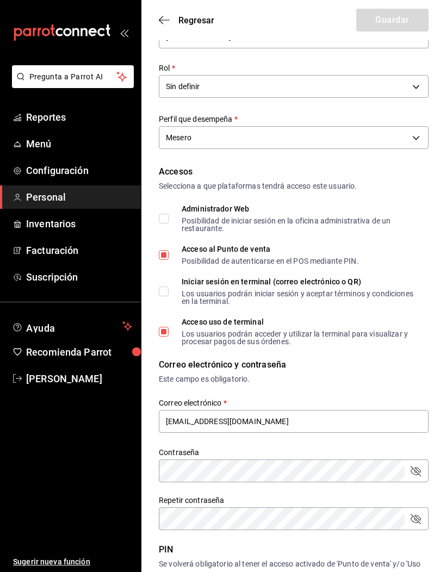
click at [412, 82] on body "Pregunta a Parrot AI Reportes Menú Configuración Personal Inventarios Facturaci…" at bounding box center [223, 409] width 446 height 1141
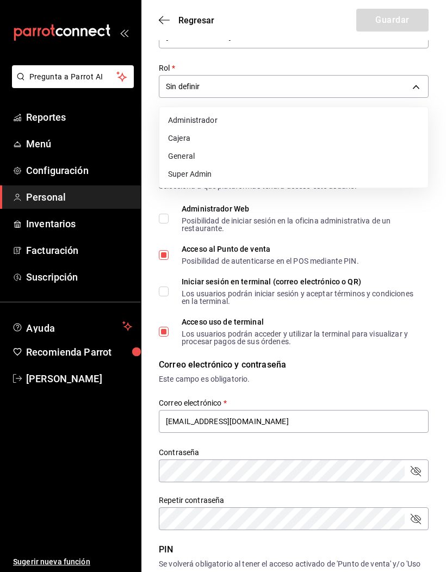
click at [178, 159] on li "General" at bounding box center [293, 156] width 269 height 18
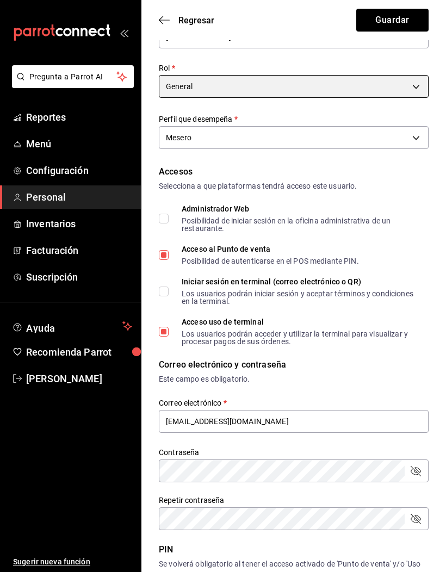
type input "76a75ac5-406e-4455-be78-19216ebd3cb8"
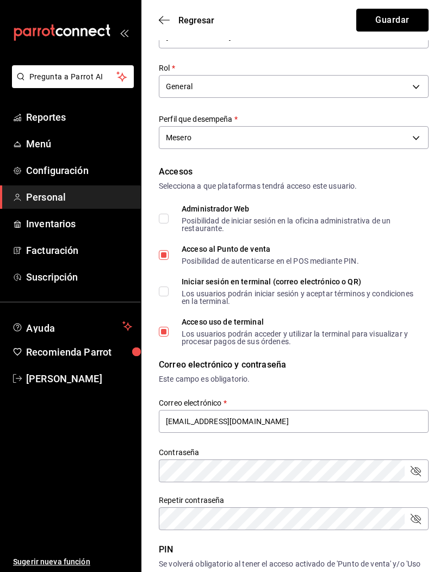
click at [409, 23] on button "Guardar" at bounding box center [392, 20] width 72 height 23
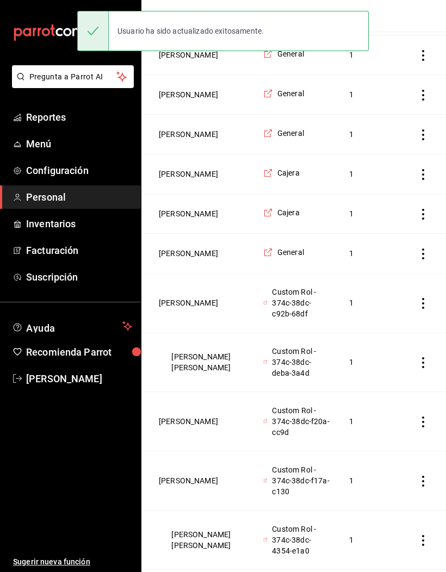
scroll to position [279, 0]
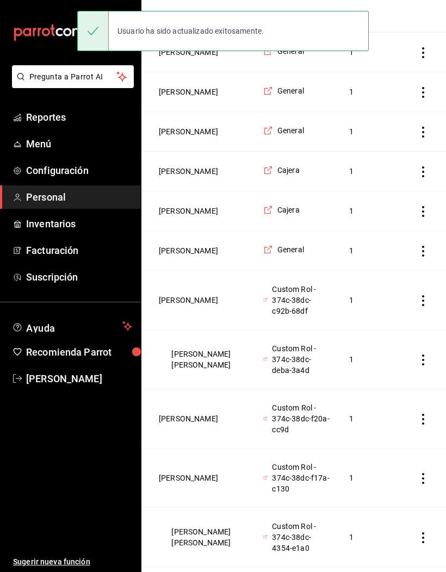
click at [184, 306] on button "[PERSON_NAME]" at bounding box center [188, 300] width 59 height 11
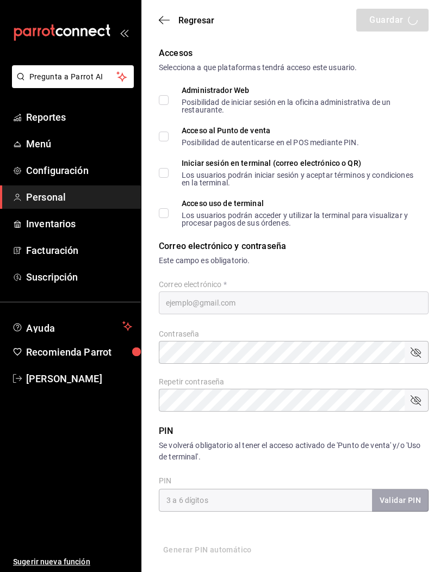
type input "Paola Rebeca"
type input "Huerta Vazquez"
checkbox input "true"
type input "mokakofi9@gmail.com"
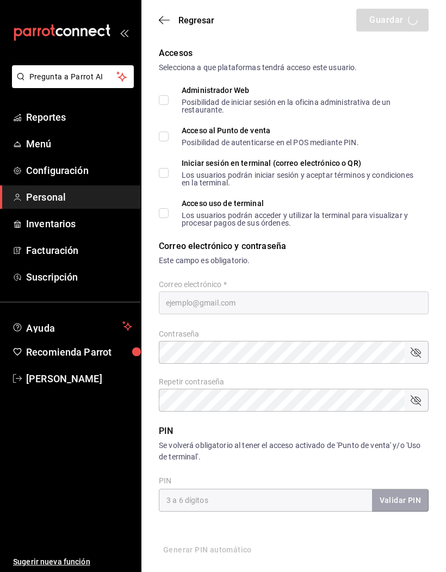
type input "2808"
type input "+52 (52) 4777-5005"
type input "513f3e66-e2d6-4f07-acb1-d76b75679cbd"
type input "CASHIER"
checkbox input "true"
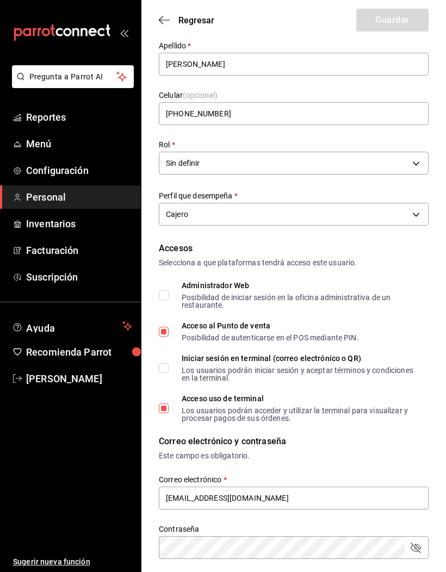
scroll to position [81, 0]
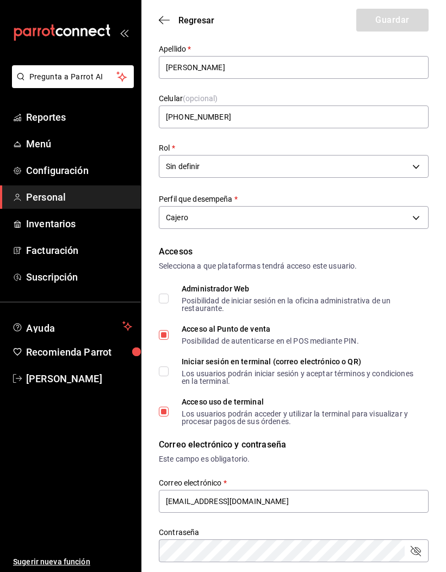
click at [413, 168] on body "Pregunta a Parrot AI Reportes Menú Configuración Personal Inventarios Facturaci…" at bounding box center [223, 489] width 446 height 1141
click at [175, 218] on li "Cajera" at bounding box center [293, 218] width 269 height 18
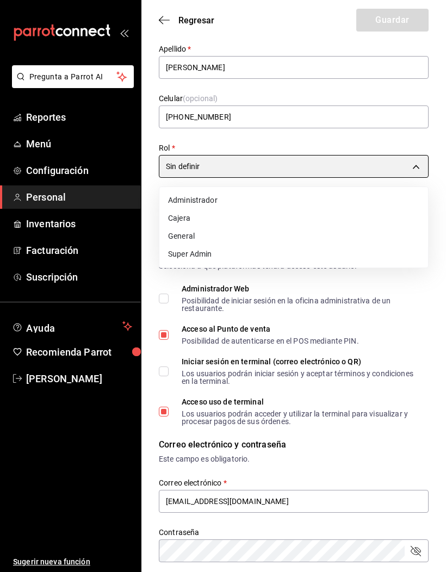
type input "1d2d5573-84d0-4041-bda8-696dd6318640"
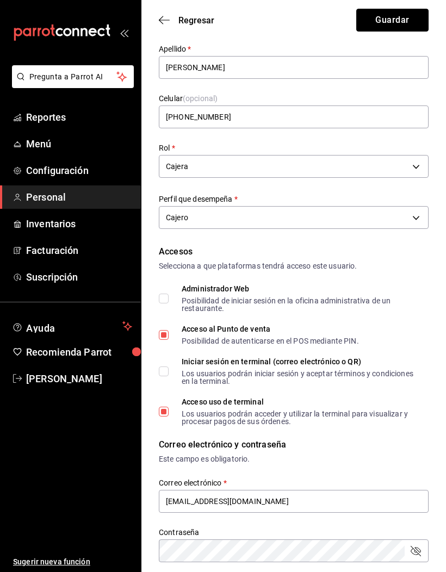
click at [411, 21] on button "Guardar" at bounding box center [392, 20] width 72 height 23
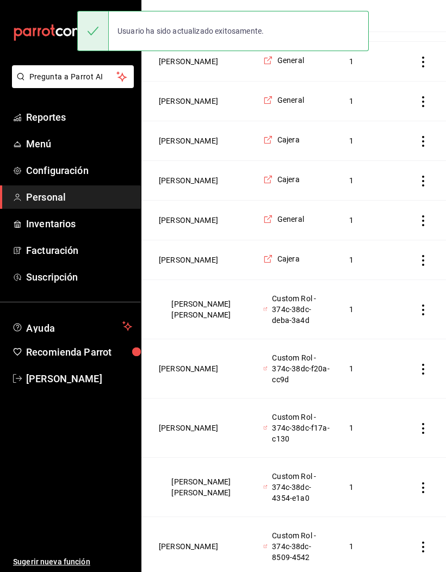
scroll to position [311, 0]
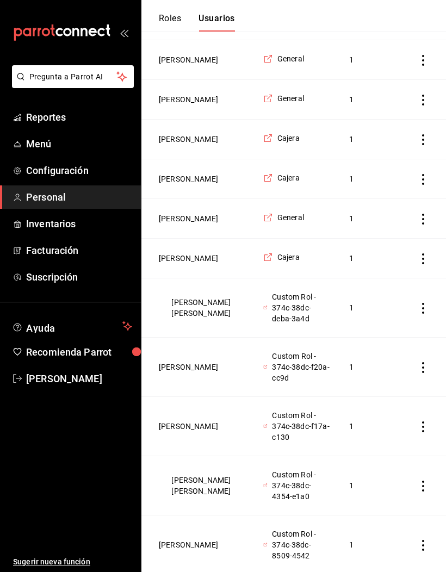
click at [184, 319] on button "[PERSON_NAME] [PERSON_NAME]" at bounding box center [201, 308] width 85 height 22
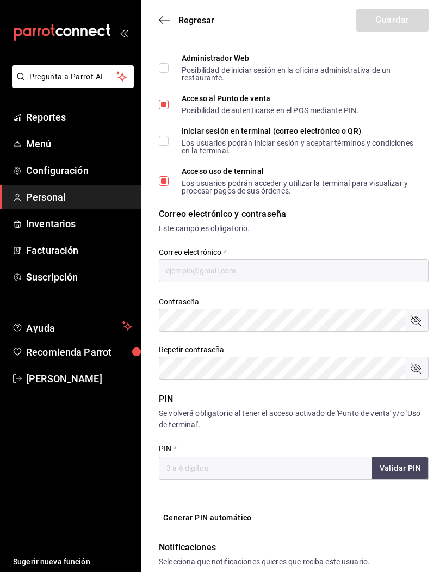
type input "Estefania del Rosario"
type input "Lopez Becerra"
checkbox input "true"
type input "mokakofi8@gmail.com"
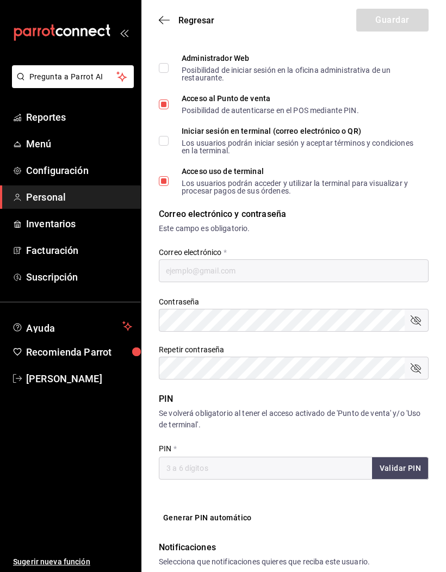
type input "2903"
type input "+52 (52) 4776-2042"
type input "835f9804-e90d-4d02-8863-7bd57a47c424"
type input "CASHIER"
checkbox input "true"
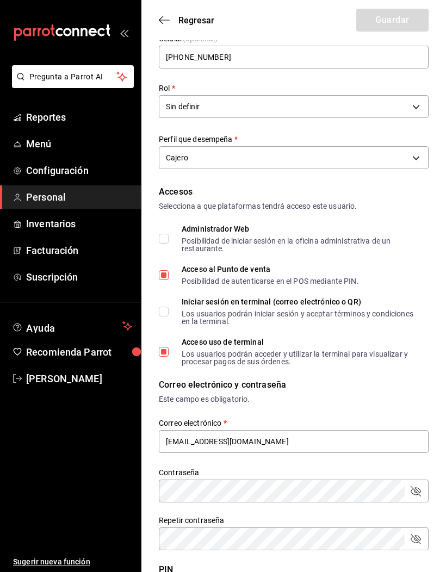
scroll to position [92, 0]
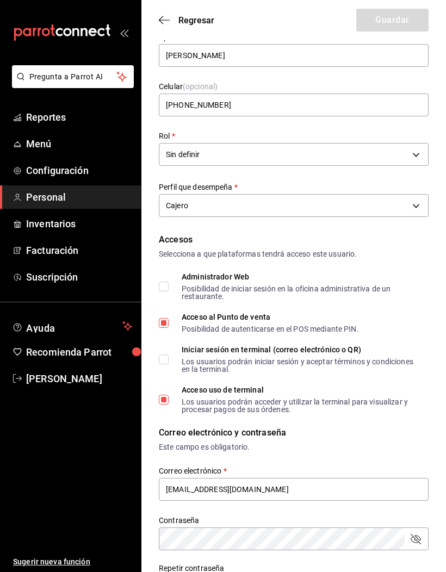
click at [414, 157] on body "Pregunta a Parrot AI Reportes Menú Configuración Personal Inventarios Facturaci…" at bounding box center [223, 478] width 446 height 1141
click at [173, 221] on li "General" at bounding box center [293, 224] width 269 height 18
click at [409, 151] on body "Pregunta a Parrot AI Reportes Menú Configuración Personal Inventarios Facturaci…" at bounding box center [223, 478] width 446 height 1141
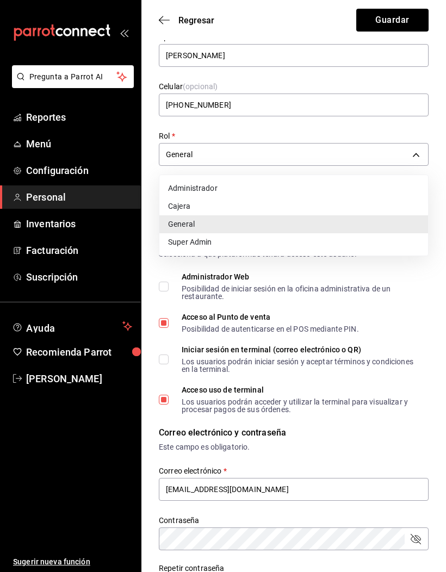
click at [174, 211] on li "Cajera" at bounding box center [293, 206] width 269 height 18
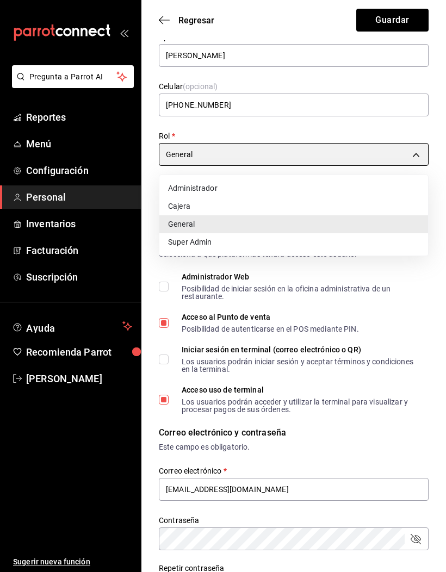
type input "1d2d5573-84d0-4041-bda8-696dd6318640"
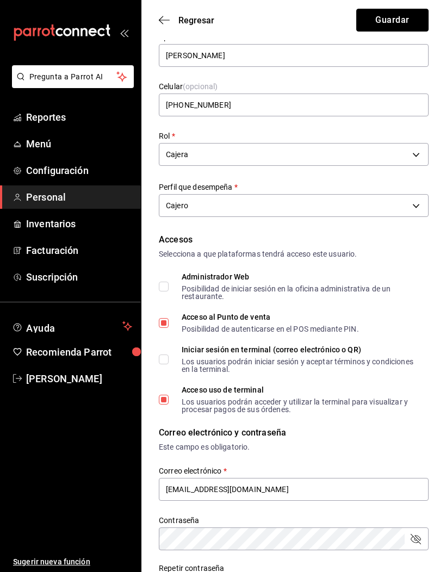
click at [408, 26] on button "Guardar" at bounding box center [392, 20] width 72 height 23
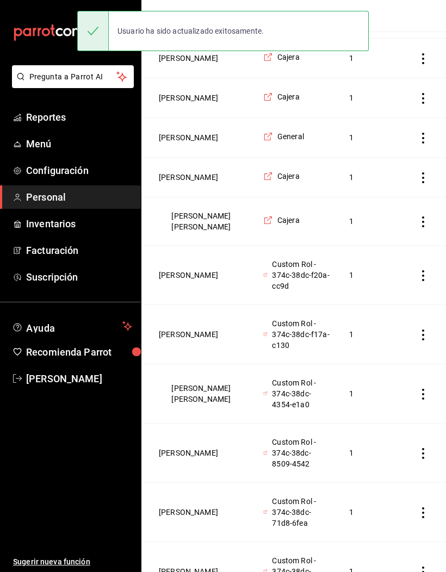
scroll to position [400, 0]
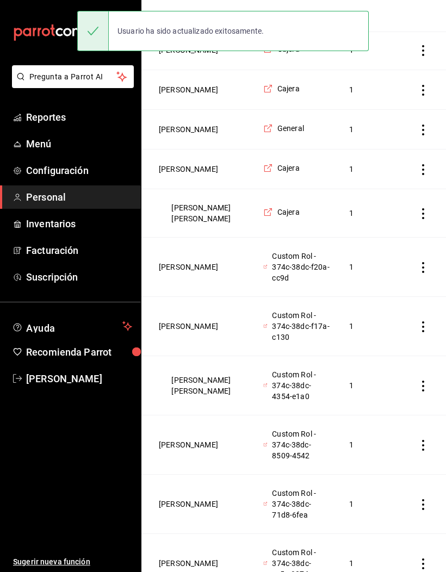
click at [185, 273] on button "[PERSON_NAME]" at bounding box center [188, 267] width 59 height 11
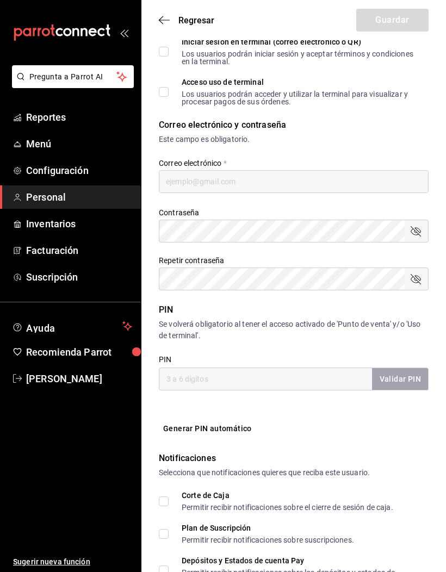
type input "Leticia Ireri"
type input "Arias Hernandez"
type input "+52 (52) 4777-0628"
type input "eaeaa9a4-9245-4c44-955d-16230fbf4491"
type input "CASHIER"
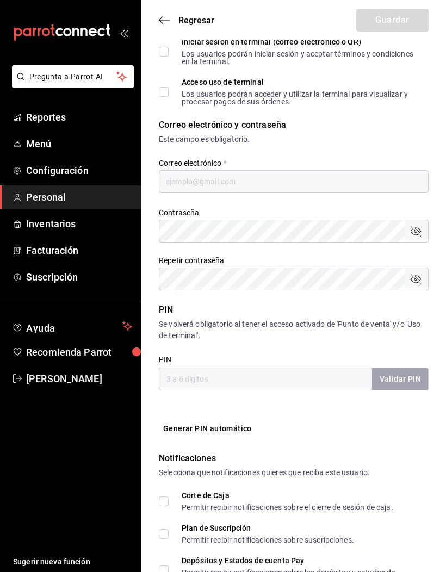
checkbox input "true"
type input "mokakofi7@gmail.com"
type input "2605"
checkbox input "true"
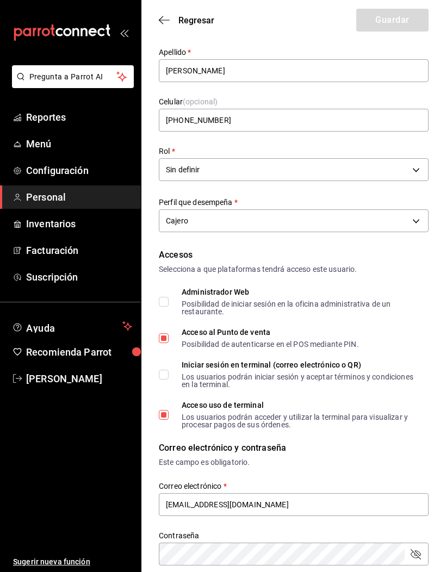
scroll to position [76, 0]
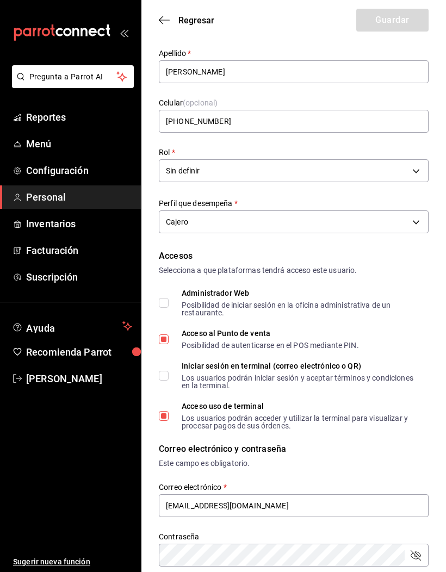
click at [415, 171] on body "Pregunta a Parrot AI Reportes Menú Configuración Personal Inventarios Facturaci…" at bounding box center [223, 494] width 446 height 1141
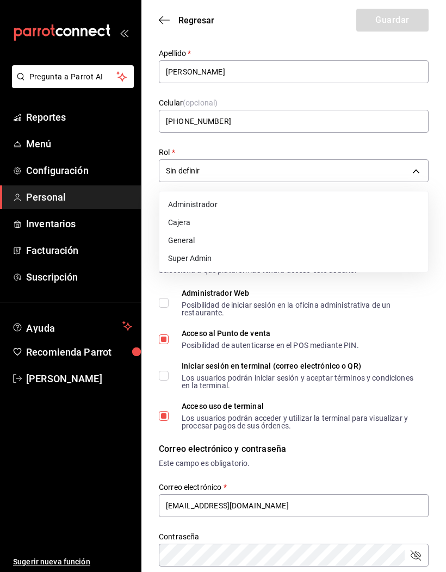
click at [174, 239] on li "General" at bounding box center [293, 241] width 269 height 18
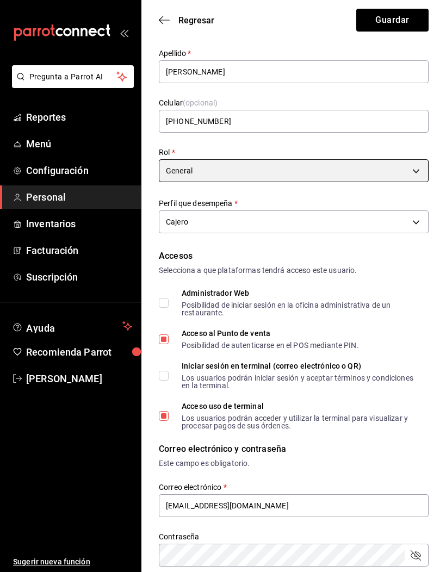
type input "76a75ac5-406e-4455-be78-19216ebd3cb8"
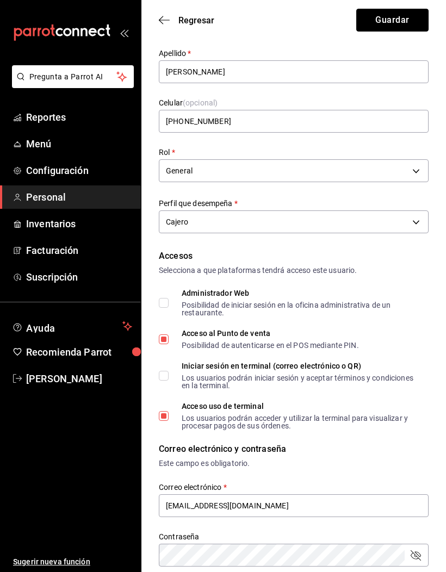
click at [404, 23] on button "Guardar" at bounding box center [392, 20] width 72 height 23
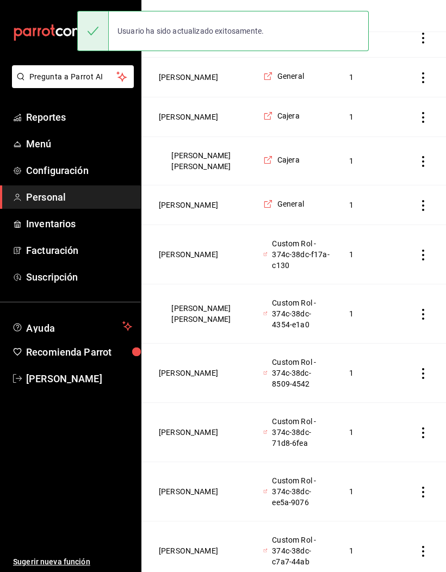
scroll to position [459, 0]
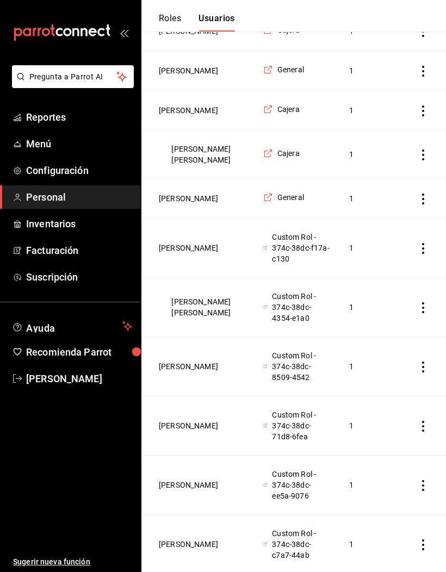
click at [186, 254] on button "[PERSON_NAME]" at bounding box center [188, 248] width 59 height 11
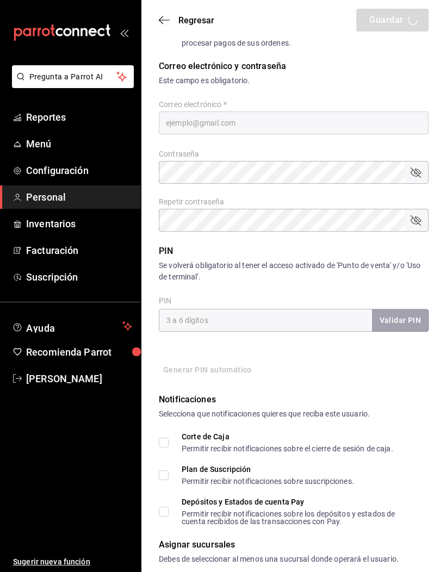
type input "Joanna"
type input "Prado Torres"
checkbox input "true"
type input "mokakofi6@gmail.com"
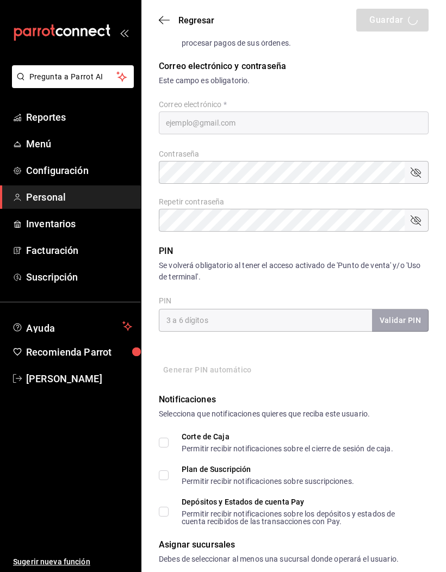
type input "2906"
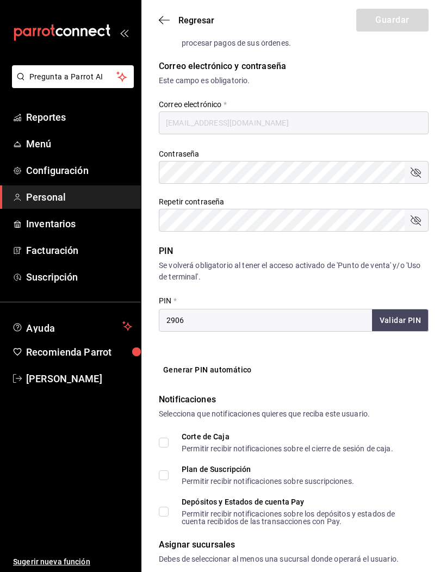
type input "+52 (52) 4772-3539"
type input "969b827f-c250-4c49-a817-810035dfcda0"
type input "KITCHEN"
checkbox input "true"
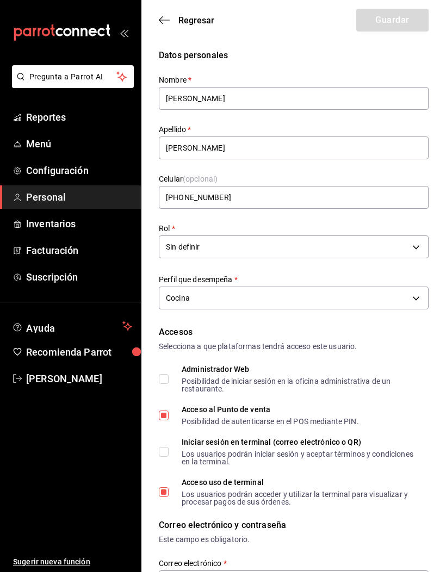
click at [387, 240] on body "Pregunta a Parrot AI Reportes Menú Configuración Personal Inventarios Facturaci…" at bounding box center [223, 570] width 446 height 1141
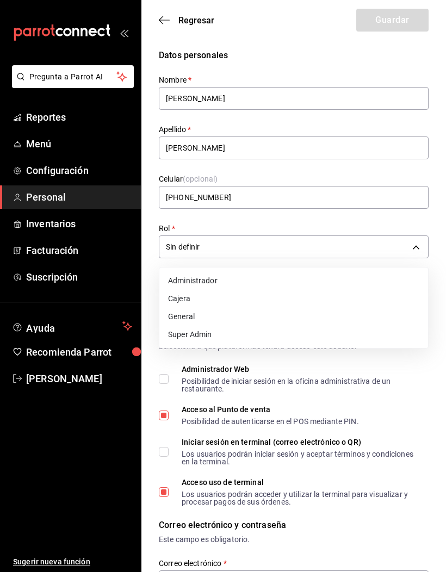
click at [183, 316] on li "General" at bounding box center [293, 317] width 269 height 18
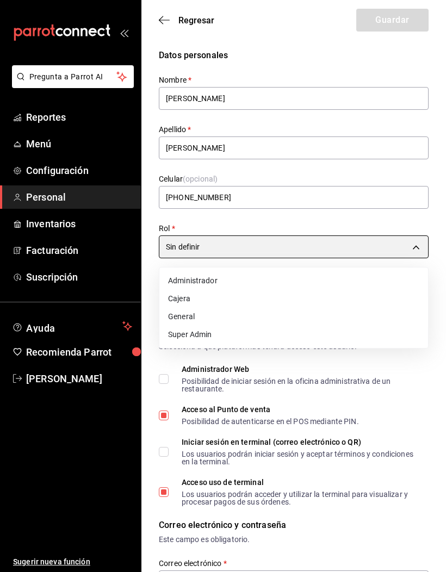
type input "76a75ac5-406e-4455-be78-19216ebd3cb8"
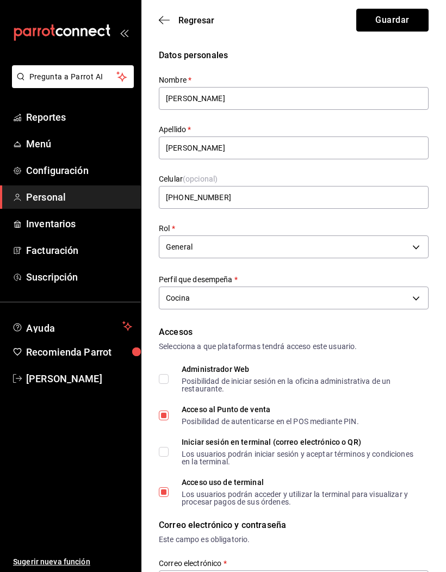
click at [400, 25] on button "Guardar" at bounding box center [392, 20] width 72 height 23
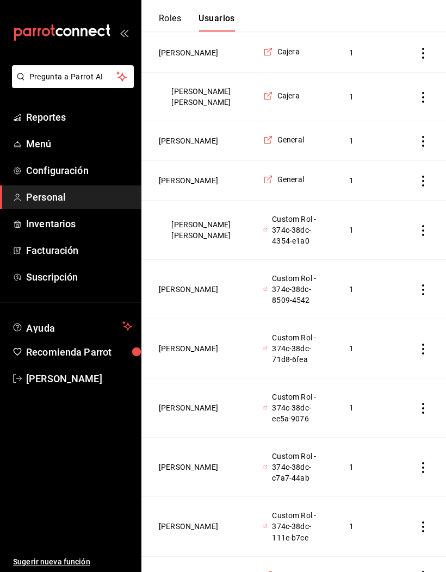
scroll to position [515, 0]
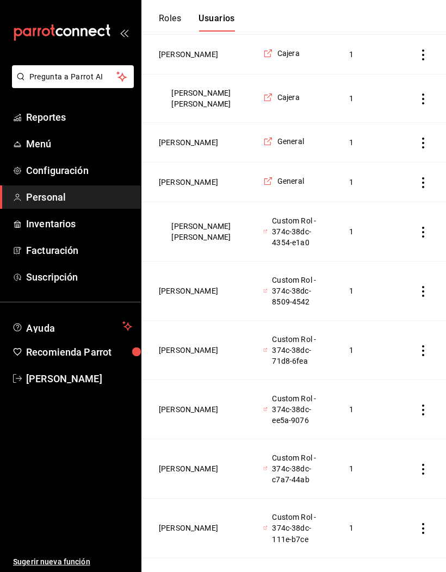
click at [178, 243] on button "[PERSON_NAME] [PERSON_NAME]" at bounding box center [201, 232] width 85 height 22
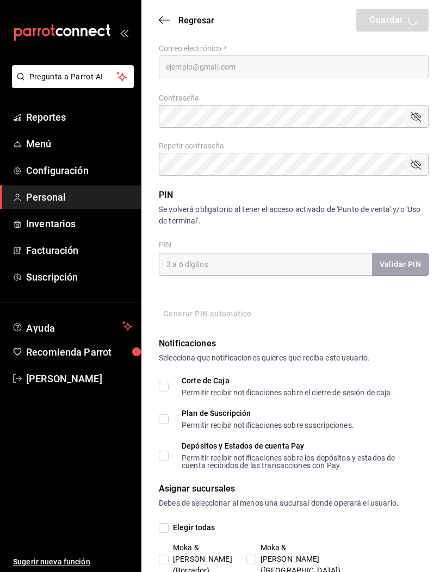
type input "Evelyn"
type input "Becerra Martin del Campo"
checkbox input "true"
type input "mokakofi5@gmail.com"
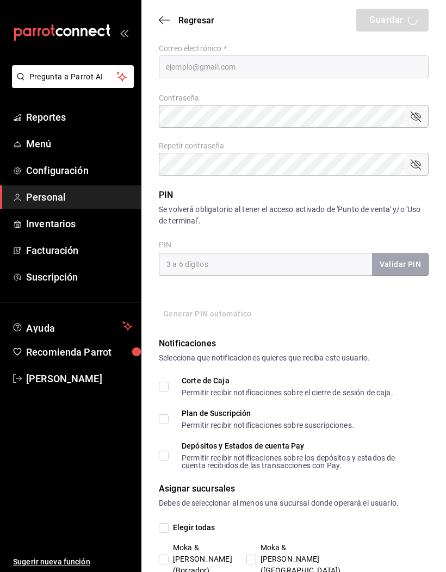
type input "2607"
type input "+52 (52) 4791-0503"
type input "405b3322-b41e-4bfe-a5db-3fa8f6446fa0"
type input "KITCHEN"
checkbox input "true"
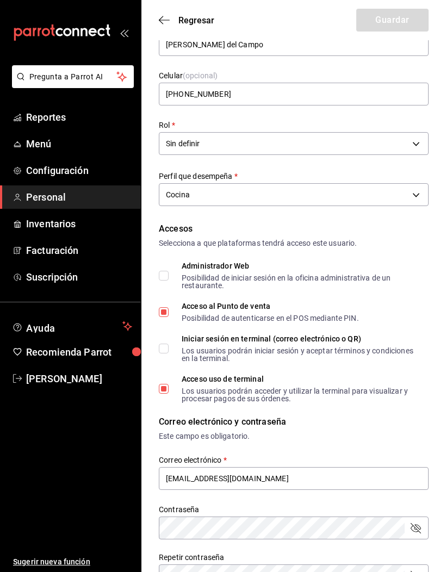
scroll to position [103, 0]
click at [409, 134] on body "Pregunta a Parrot AI Reportes Menú Configuración Personal Inventarios Facturaci…" at bounding box center [223, 467] width 446 height 1141
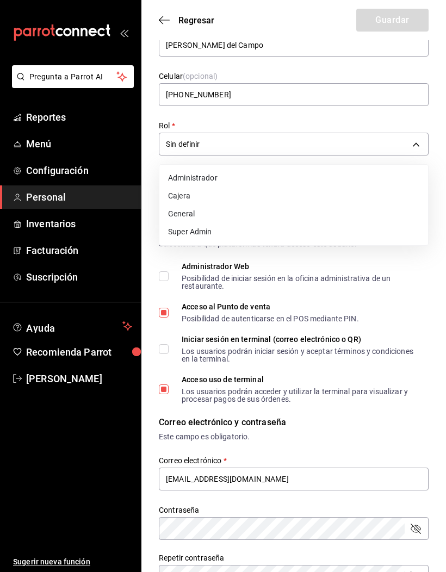
click at [180, 210] on li "General" at bounding box center [293, 214] width 269 height 18
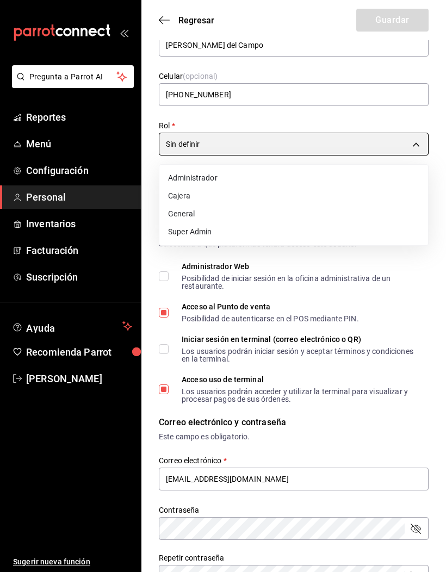
type input "76a75ac5-406e-4455-be78-19216ebd3cb8"
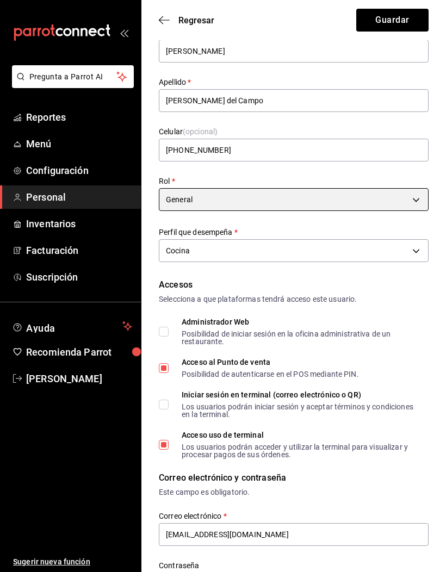
scroll to position [47, 0]
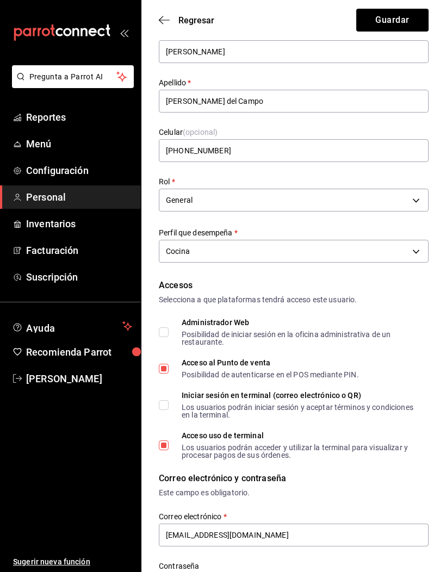
click at [408, 24] on button "Guardar" at bounding box center [392, 20] width 72 height 23
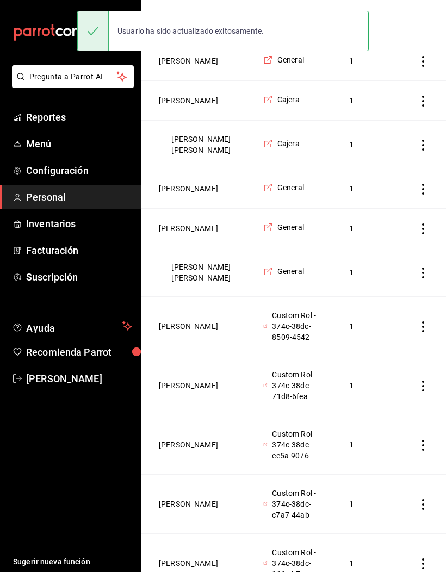
scroll to position [470, 0]
click at [184, 331] on button "[PERSON_NAME]" at bounding box center [188, 325] width 59 height 11
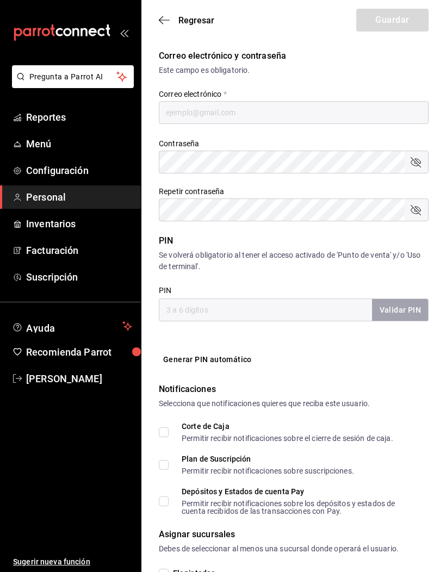
type input "Rosa Viridiana"
type input "Barroso Sanchez"
type input "+52 (52) 4771-8103"
type input "ec276347-3503-4688-a4a3-cfa57e237707"
type input "KITCHEN"
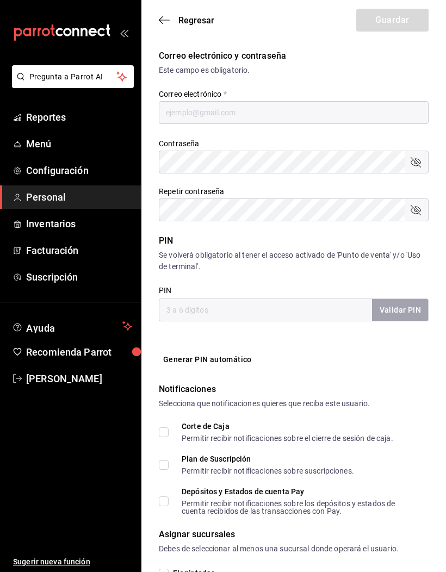
checkbox input "true"
type input "mokakofi4@gmail.com"
type input "2709"
checkbox input "true"
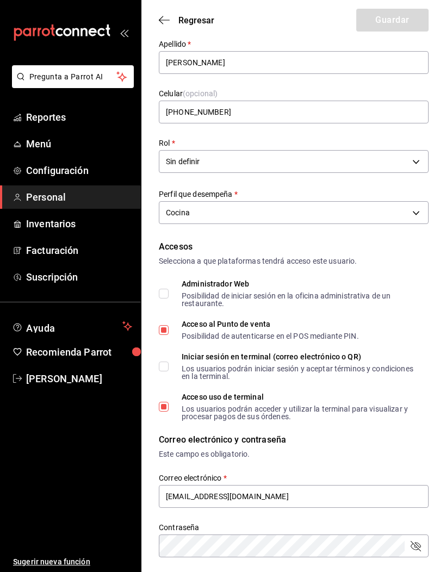
scroll to position [66, 0]
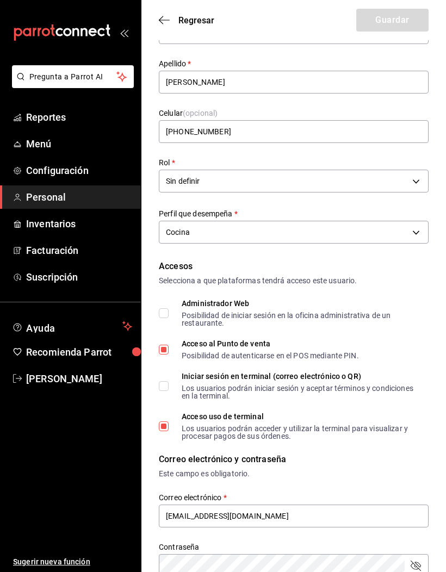
click at [409, 184] on body "Pregunta a Parrot AI Reportes Menú Configuración Personal Inventarios Facturaci…" at bounding box center [223, 504] width 446 height 1141
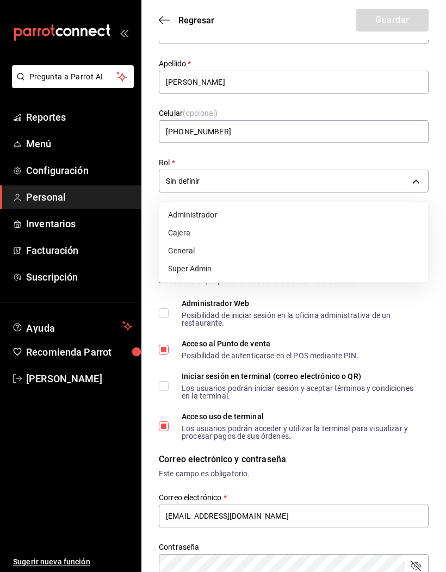
click at [180, 244] on li "General" at bounding box center [293, 251] width 269 height 18
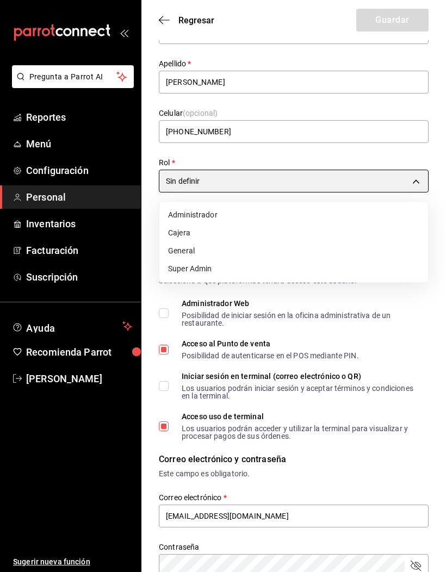
type input "76a75ac5-406e-4455-be78-19216ebd3cb8"
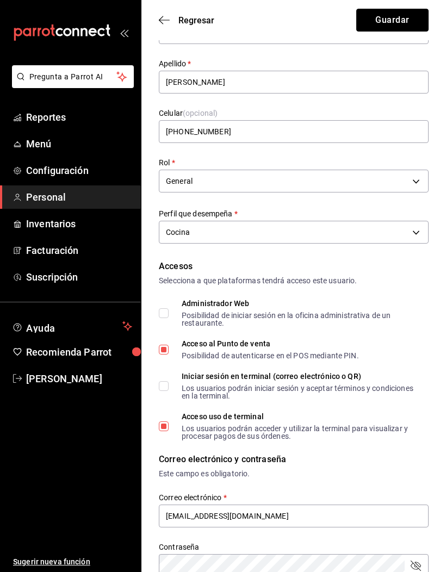
click at [408, 18] on button "Guardar" at bounding box center [392, 20] width 72 height 23
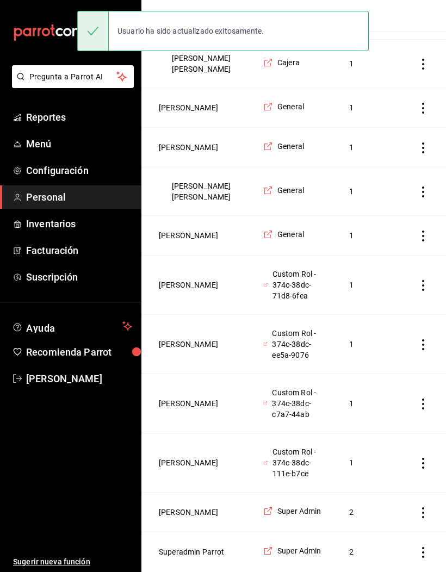
click at [189, 291] on button "[PERSON_NAME]" at bounding box center [188, 285] width 59 height 11
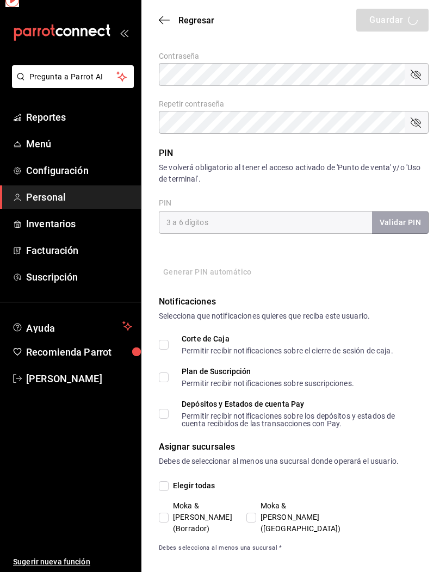
scroll to position [519, 0]
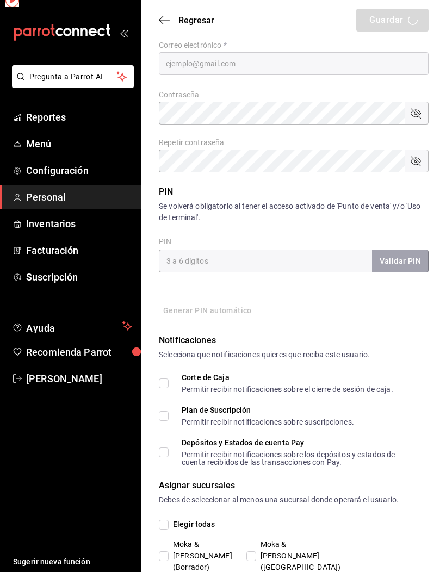
type input "Diana Fernanda"
type input "Chavez Martinez"
checkbox input "true"
type input "mokakofi3@gmail.com"
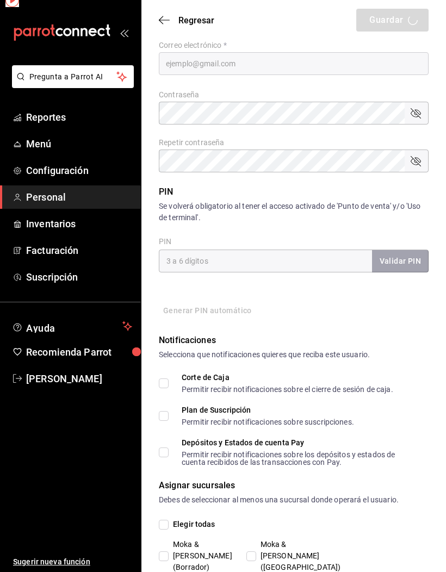
type input "3103"
type input "+52 (52) 4778-9697"
type input "d78baa9e-7e2f-49a6-9618-1fb91bdc0798"
type input "CASHIER"
checkbox input "true"
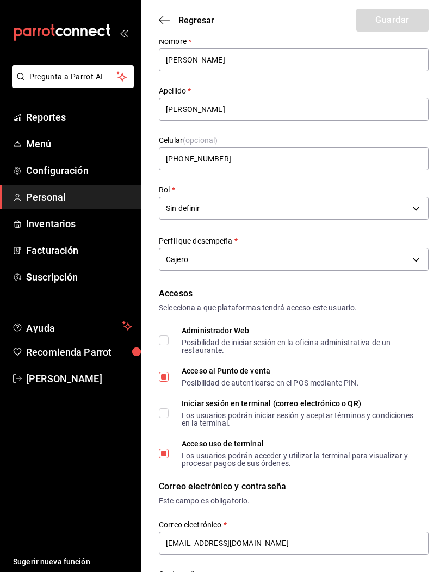
scroll to position [0, 0]
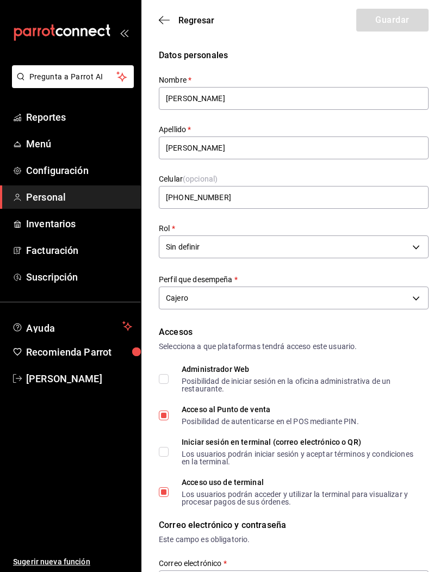
click at [399, 240] on body "Pregunta a Parrot AI Reportes Menú Configuración Personal Inventarios Facturaci…" at bounding box center [223, 570] width 446 height 1141
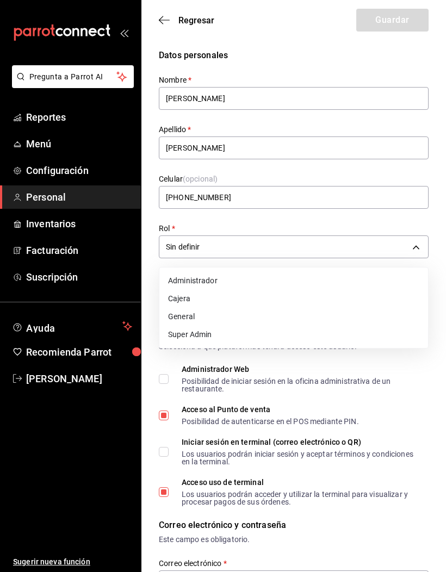
click at [176, 294] on li "Cajera" at bounding box center [293, 299] width 269 height 18
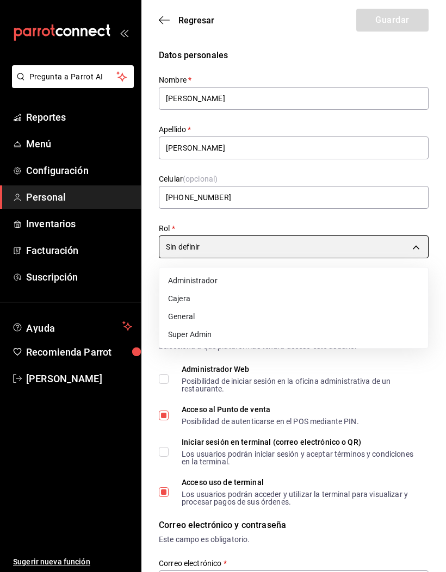
type input "1d2d5573-84d0-4041-bda8-696dd6318640"
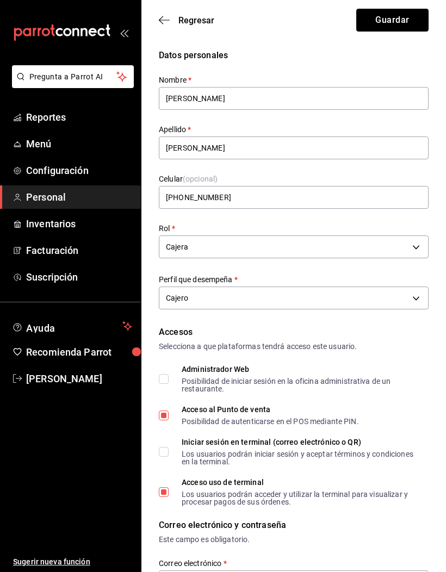
click at [401, 28] on button "Guardar" at bounding box center [392, 20] width 72 height 23
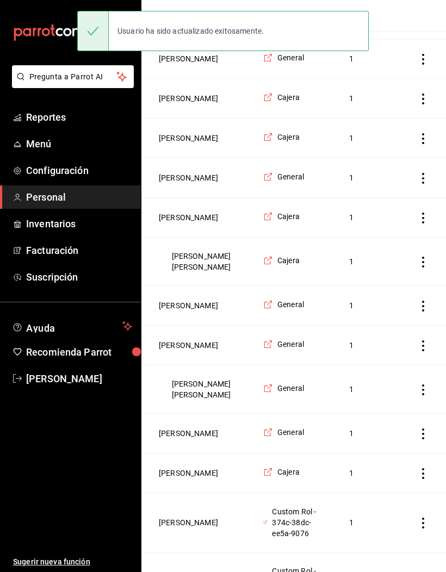
scroll to position [353, 0]
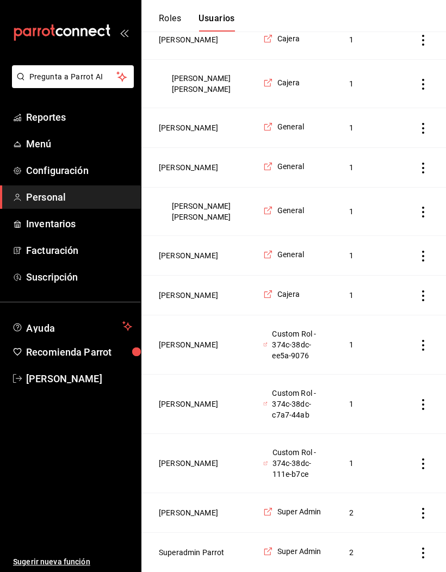
click at [181, 350] on button "[PERSON_NAME]" at bounding box center [188, 345] width 59 height 11
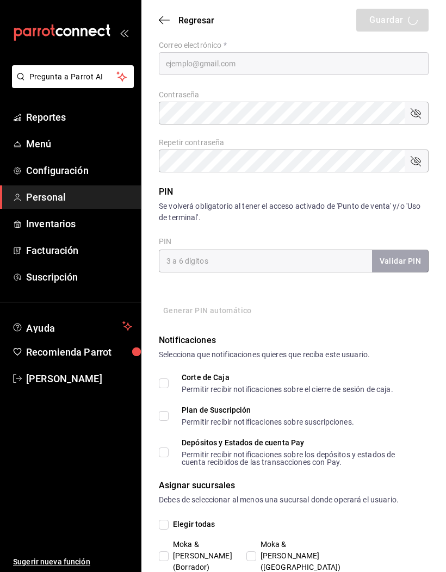
type input "Karla Florencia"
type input "Chavez Martinez"
checkbox input "true"
type input "mokakofi2@gmail.com"
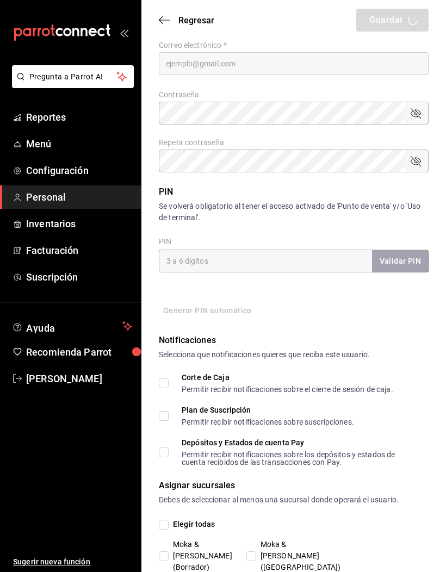
type input "2109"
type input "+52 (52) 4777-0045"
type input "714967fd-d45f-4da6-afbb-a3739804bfc1"
type input "KITCHEN"
checkbox input "true"
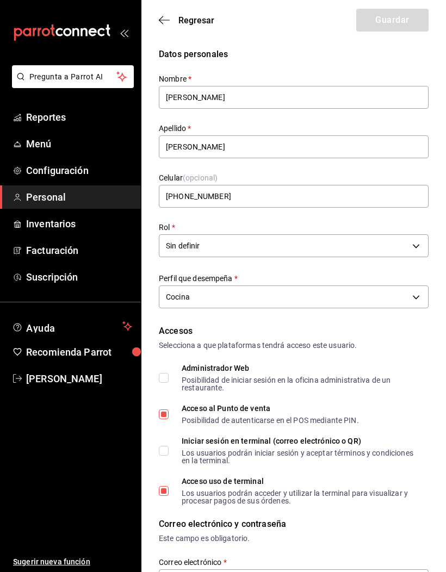
scroll to position [0, 0]
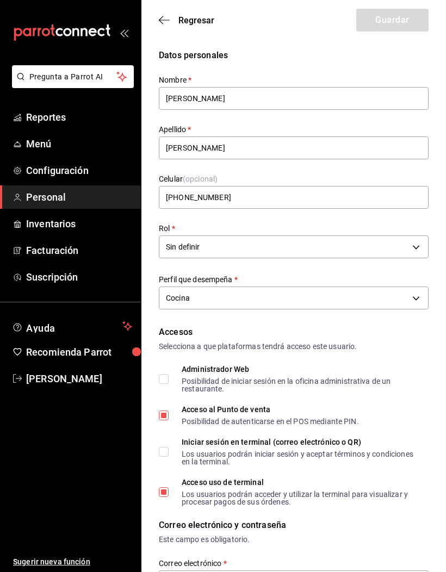
click at [381, 245] on body "Pregunta a Parrot AI Reportes Menú Configuración Personal Inventarios Facturaci…" at bounding box center [223, 570] width 446 height 1141
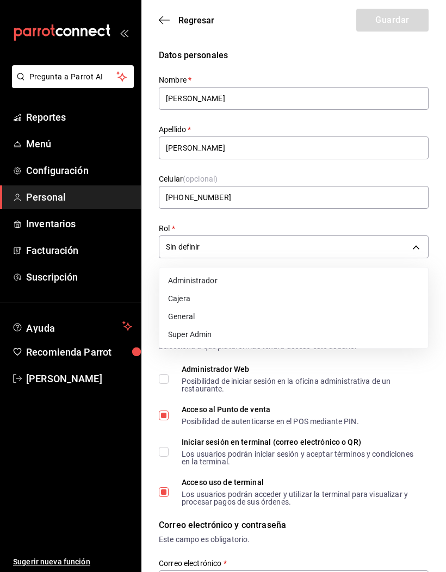
click at [179, 318] on li "General" at bounding box center [293, 317] width 269 height 18
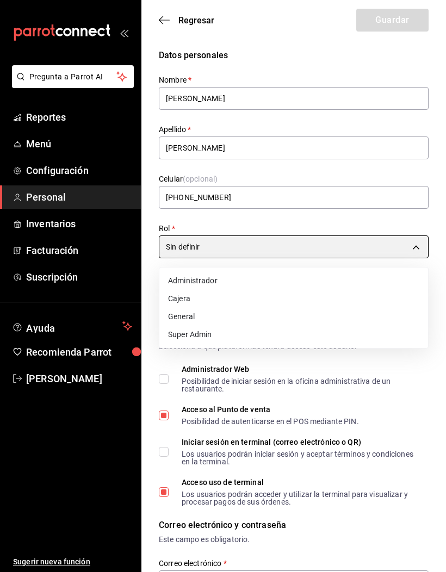
type input "76a75ac5-406e-4455-be78-19216ebd3cb8"
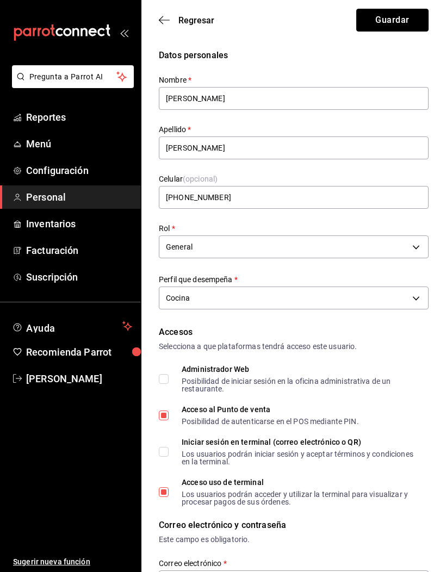
click at [397, 27] on button "Guardar" at bounding box center [392, 20] width 72 height 23
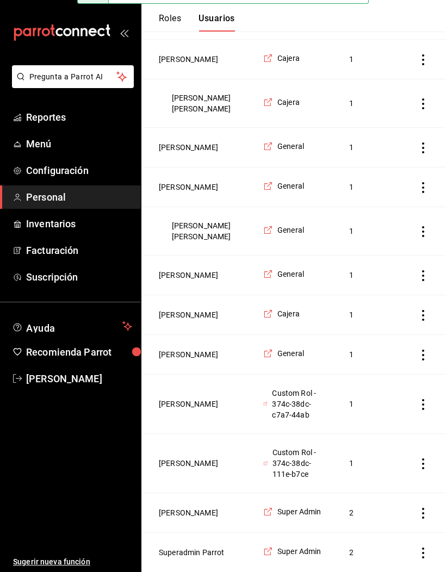
scroll to position [557, 0]
click at [195, 360] on button "[PERSON_NAME]" at bounding box center [188, 354] width 59 height 11
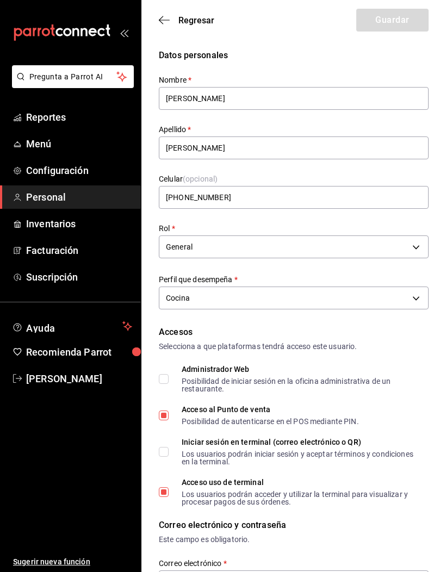
click at [385, 238] on body "Pregunta a Parrot AI Reportes Menú Configuración Personal Inventarios Facturaci…" at bounding box center [223, 570] width 446 height 1141
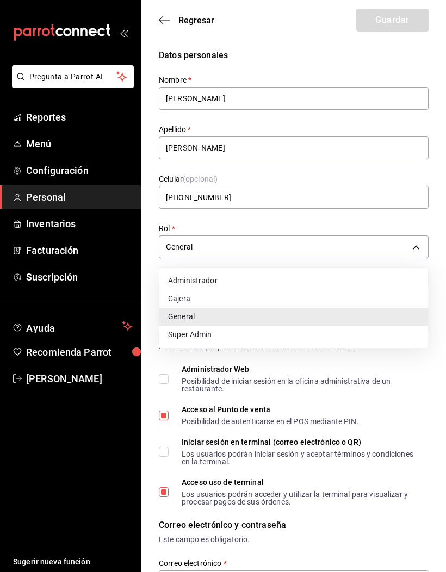
click at [172, 295] on li "Cajera" at bounding box center [293, 299] width 269 height 18
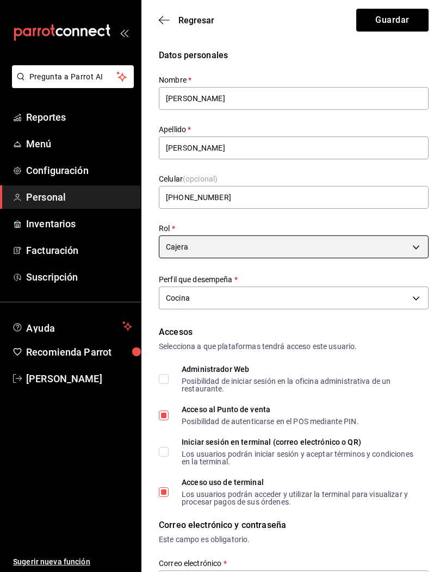
type input "1d2d5573-84d0-4041-bda8-696dd6318640"
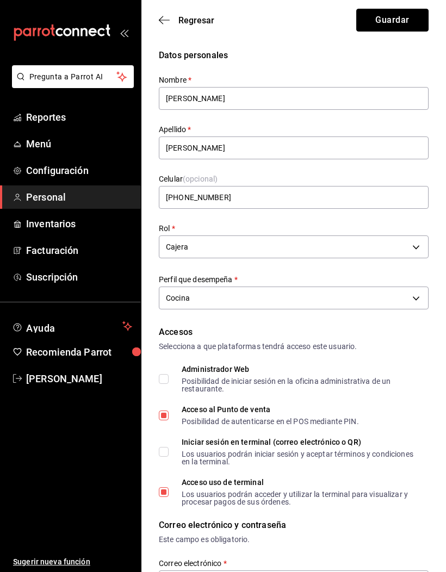
click at [407, 16] on button "Guardar" at bounding box center [392, 20] width 72 height 23
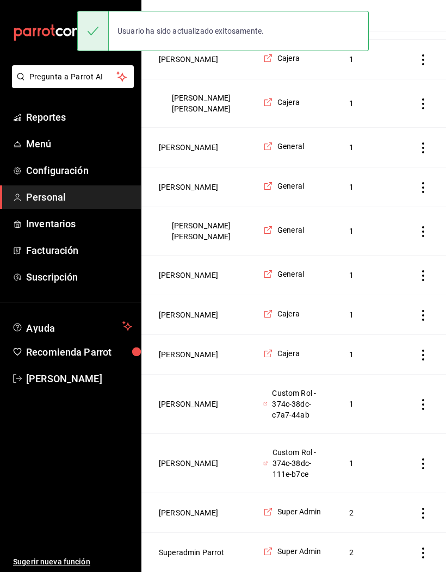
click at [186, 410] on button "[PERSON_NAME]" at bounding box center [188, 404] width 59 height 11
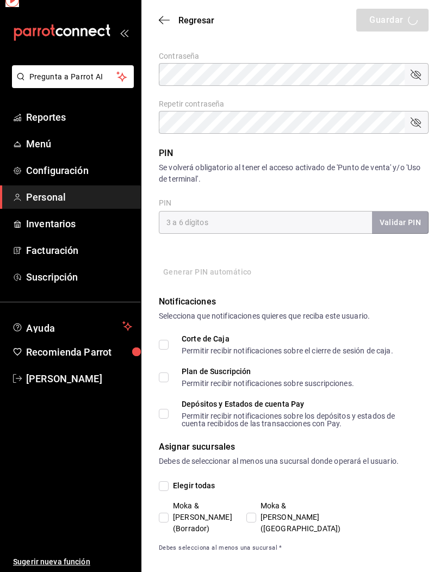
scroll to position [519, 0]
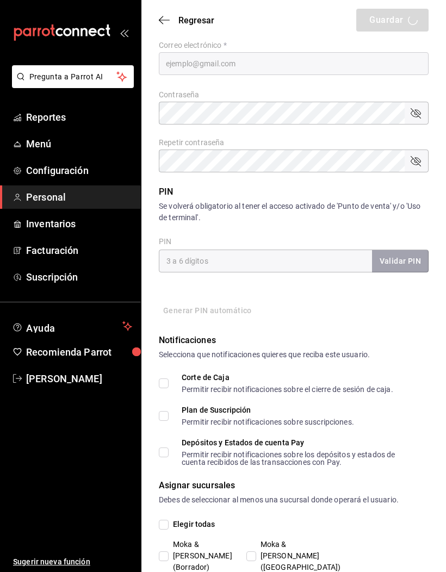
type input "Diana Paulina"
type input "Lamas Vega"
checkbox input "true"
type input "mokakofi1@gmail.com"
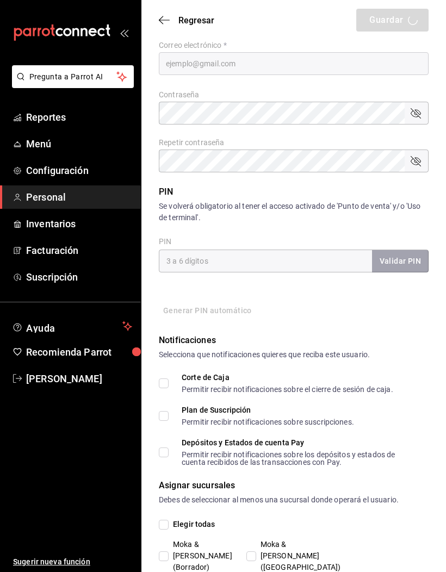
type input "0404"
type input "+52 (52) 4776-8092"
type input "14c33034-b981-432a-b2f2-d8b466dad430"
type input "CASHIER"
checkbox input "true"
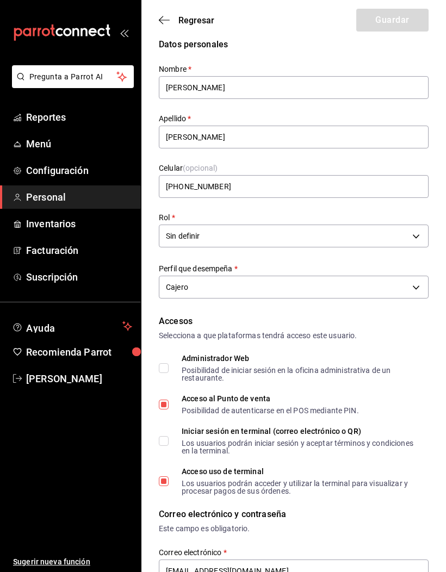
scroll to position [0, 0]
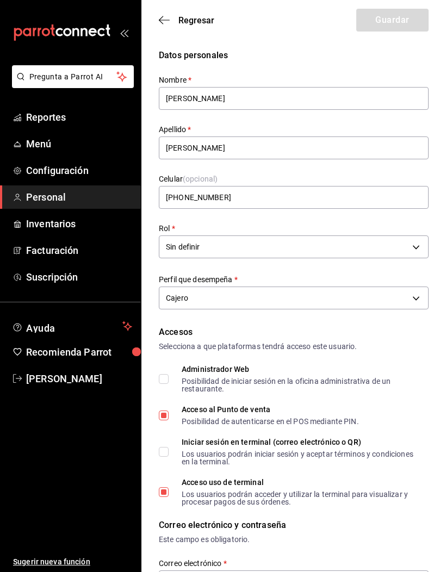
click at [384, 232] on div "Sin definir 14c33034-b981-432a-b2f2-d8b466dad430" at bounding box center [294, 245] width 270 height 29
click at [392, 231] on label "Rol   *" at bounding box center [294, 229] width 270 height 8
click at [388, 240] on body "Pregunta a Parrot AI Reportes Menú Configuración Personal Inventarios Facturaci…" at bounding box center [223, 570] width 446 height 1141
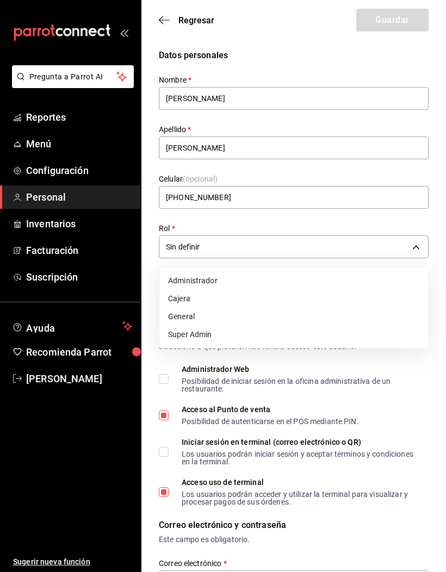
click at [177, 317] on li "General" at bounding box center [293, 317] width 269 height 18
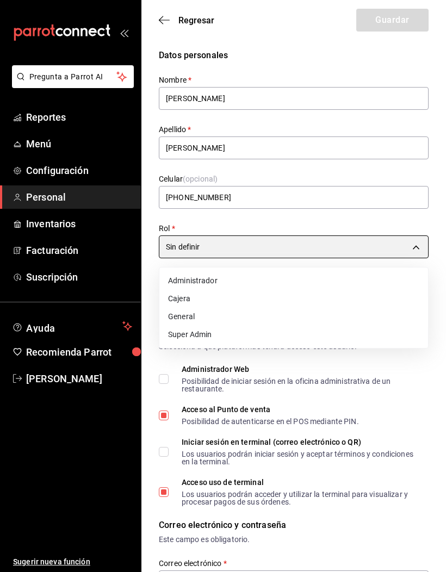
type input "76a75ac5-406e-4455-be78-19216ebd3cb8"
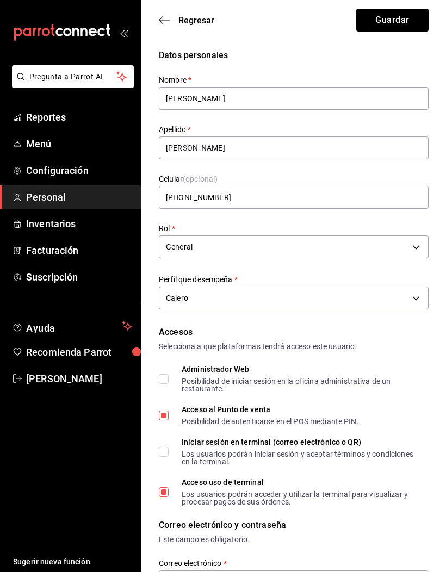
click at [398, 30] on button "Guardar" at bounding box center [392, 20] width 72 height 23
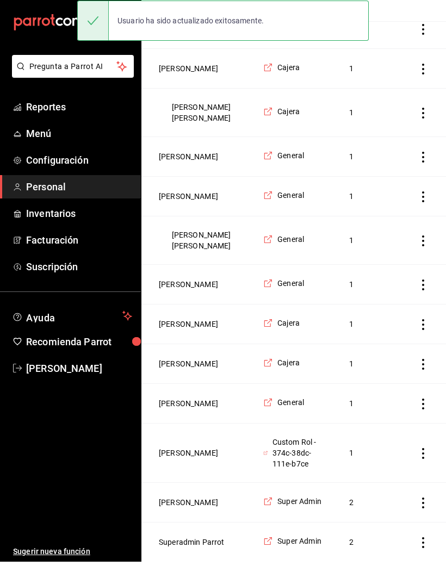
scroll to position [557, 0]
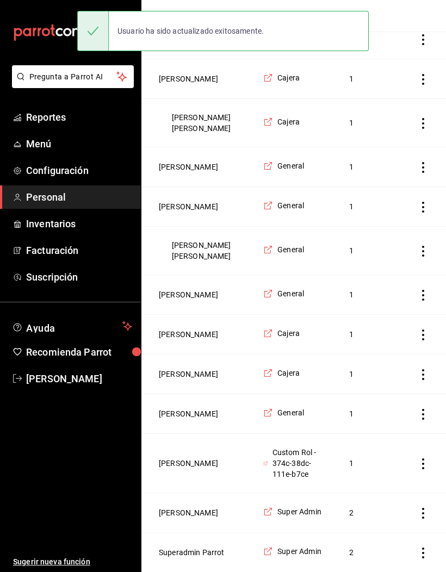
click at [180, 469] on button "[PERSON_NAME]" at bounding box center [188, 463] width 59 height 11
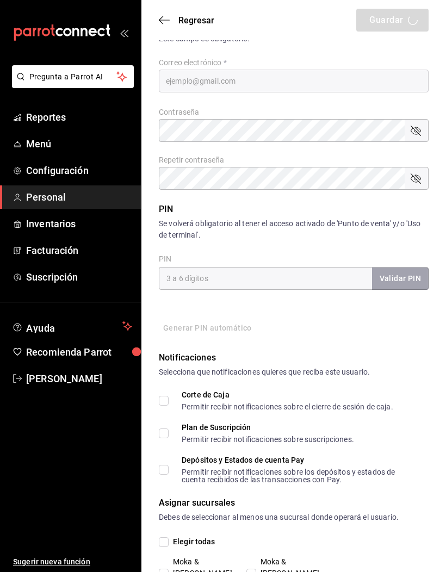
type input "Eduardo"
type input "Cabrera"
type input "+52 (52) 8119-1706"
type input "62bb61da-d7a2-45e2-8456-96ef66b88bf7"
type input "ADMIN"
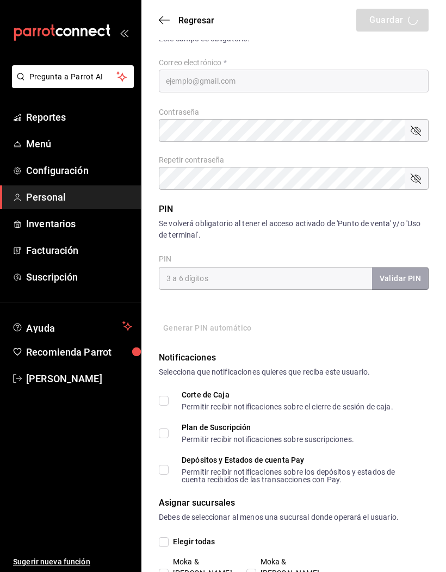
checkbox input "true"
type input "edcabrera.g@gmail.com"
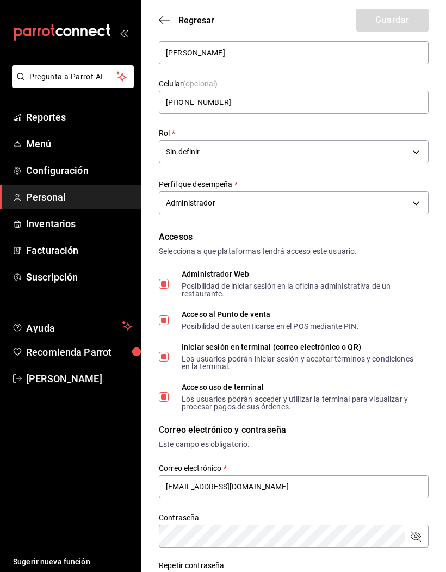
scroll to position [0, 0]
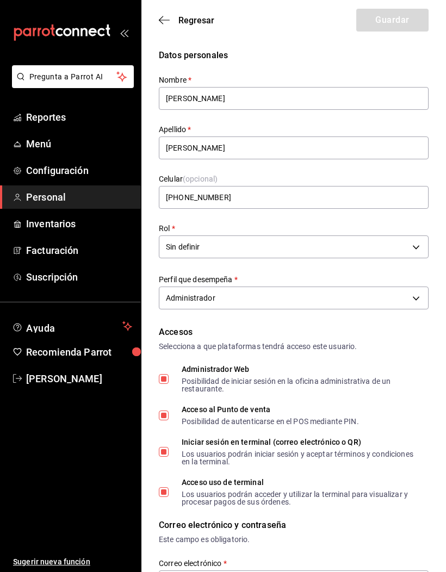
click at [173, 250] on body "Pregunta a Parrot AI Reportes Menú Configuración Personal Inventarios Facturaci…" at bounding box center [223, 583] width 446 height 1166
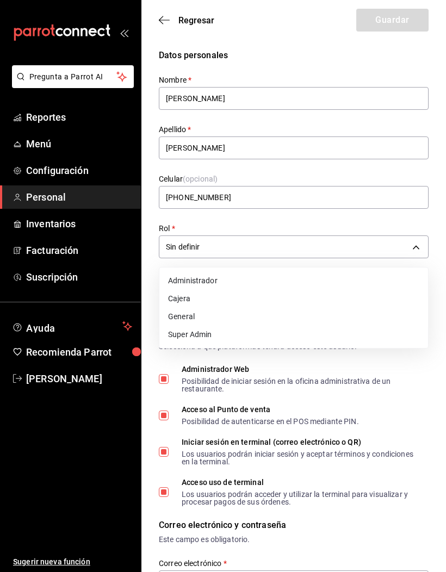
click at [181, 337] on li "Super Admin" at bounding box center [293, 335] width 269 height 18
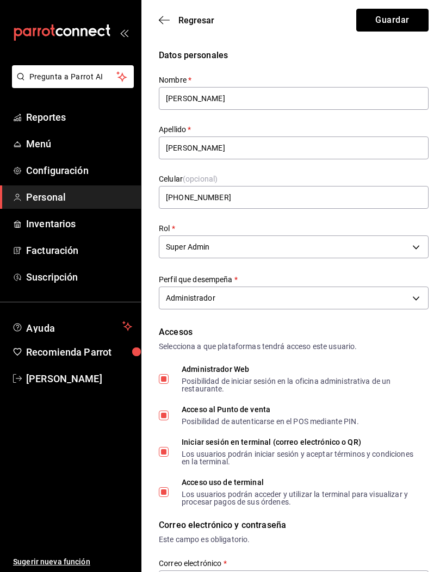
click at [400, 30] on button "Guardar" at bounding box center [392, 20] width 72 height 23
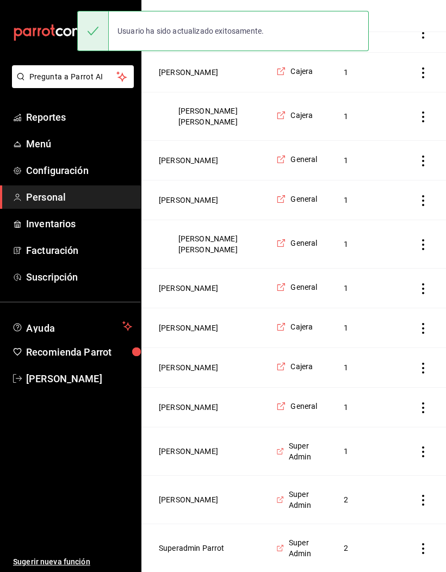
scroll to position [530, 0]
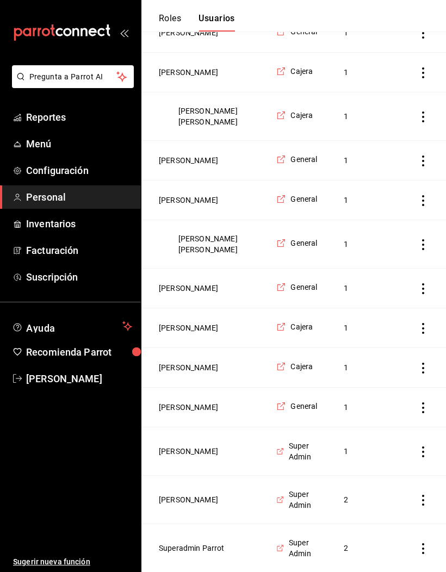
click at [173, 524] on td "[PERSON_NAME]" at bounding box center [205, 500] width 128 height 48
click at [181, 505] on button "[PERSON_NAME]" at bounding box center [188, 500] width 59 height 11
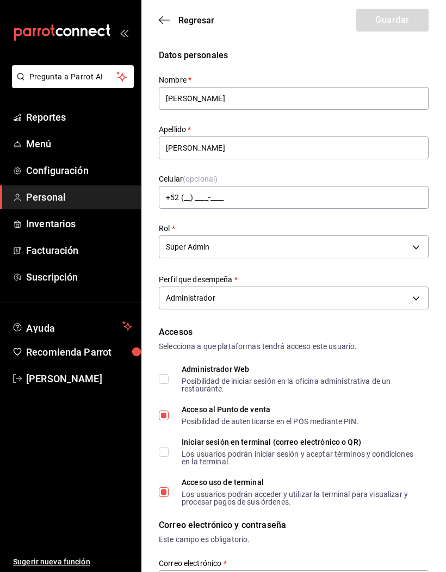
click at [163, 17] on icon "button" at bounding box center [164, 20] width 11 height 10
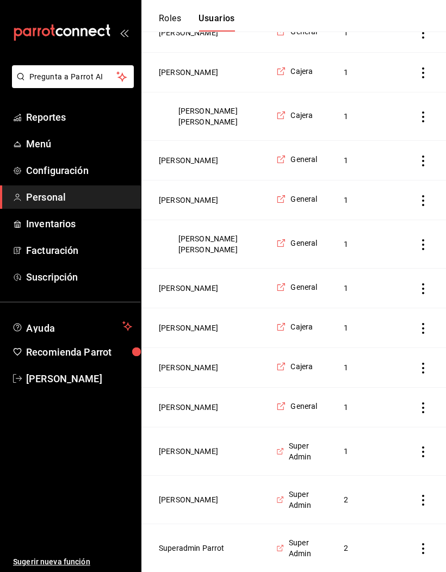
scroll to position [530, 0]
click at [171, 457] on button "[PERSON_NAME]" at bounding box center [188, 451] width 59 height 11
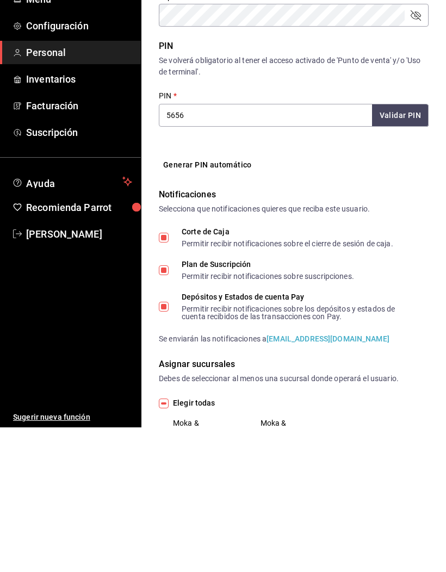
scroll to position [582, 0]
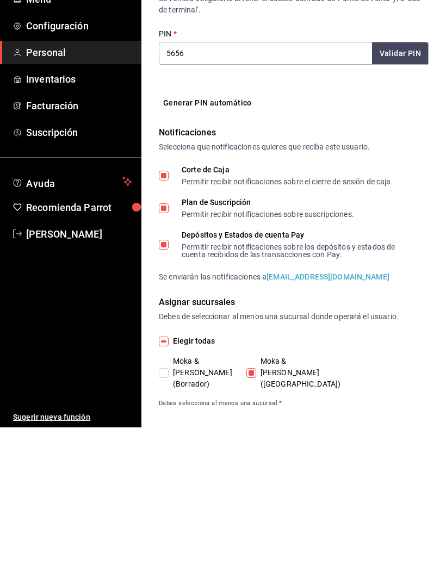
click at [166, 513] on input "Moka & Kofi (Borrador)" at bounding box center [164, 518] width 10 height 10
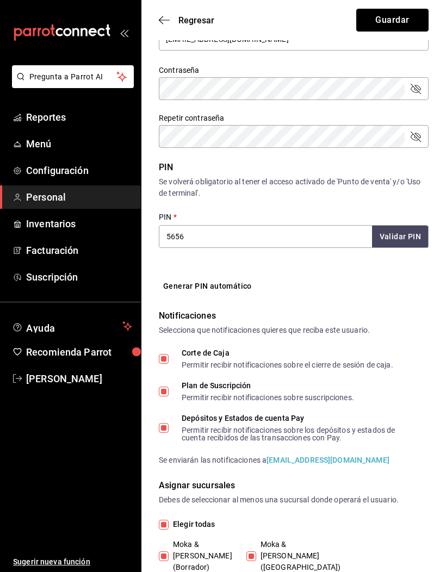
click at [411, 24] on button "Guardar" at bounding box center [392, 20] width 72 height 23
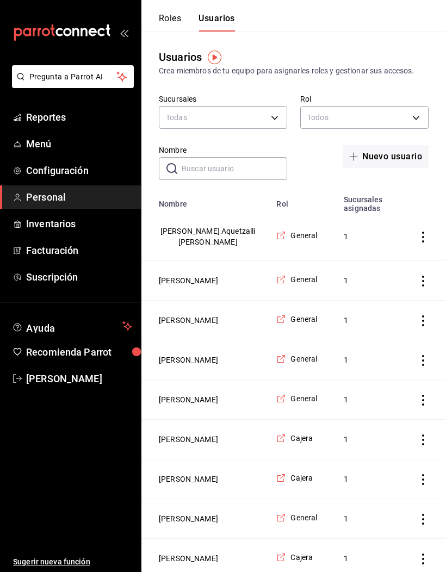
click at [51, 115] on span "Reportes" at bounding box center [79, 117] width 106 height 15
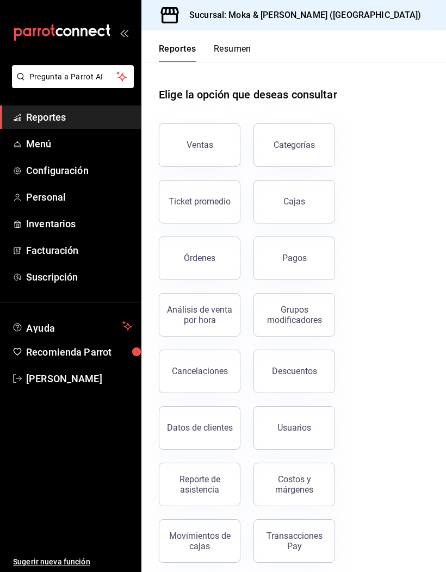
click at [189, 150] on div "Ventas" at bounding box center [200, 145] width 27 height 10
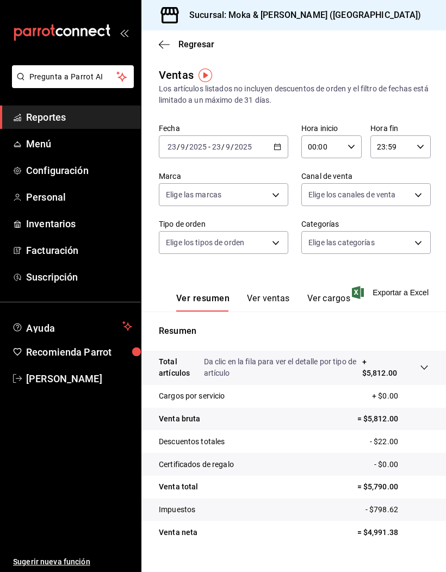
click at [46, 126] on link "Reportes" at bounding box center [70, 117] width 141 height 23
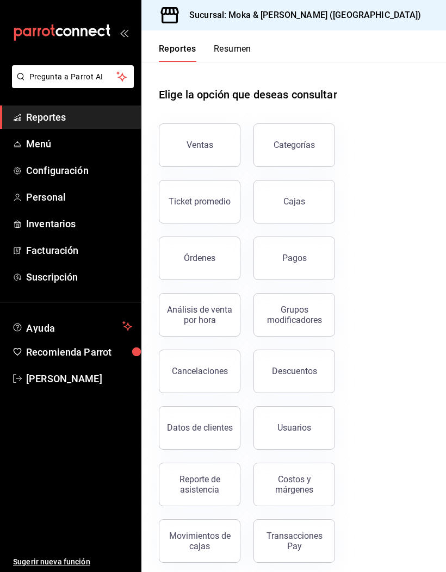
click at [310, 203] on link "Cajas" at bounding box center [295, 202] width 82 height 44
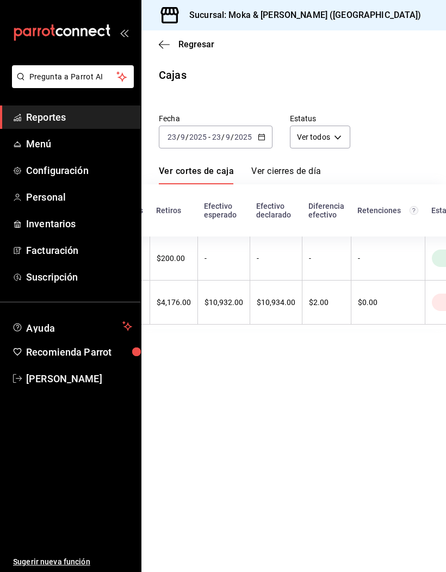
scroll to position [0, 375]
click at [75, 196] on span "Personal" at bounding box center [79, 197] width 106 height 15
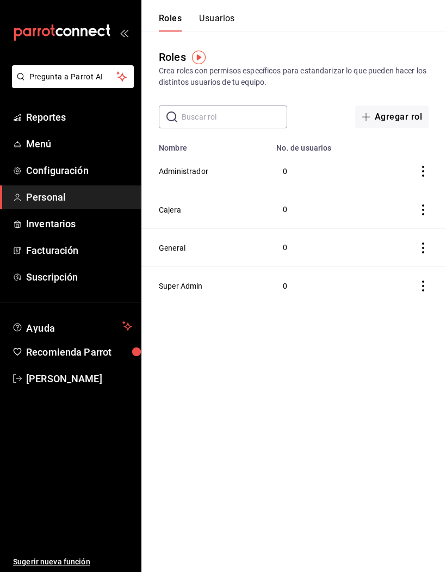
click at [228, 18] on button "Usuarios" at bounding box center [217, 22] width 36 height 18
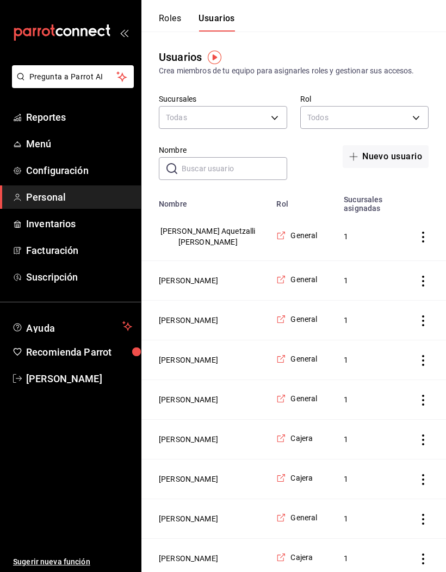
click at [168, 23] on button "Roles" at bounding box center [170, 22] width 22 height 18
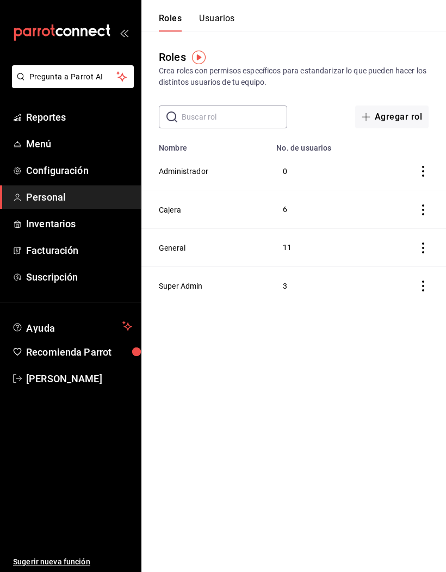
click at [181, 209] on button "Cajera" at bounding box center [170, 210] width 22 height 11
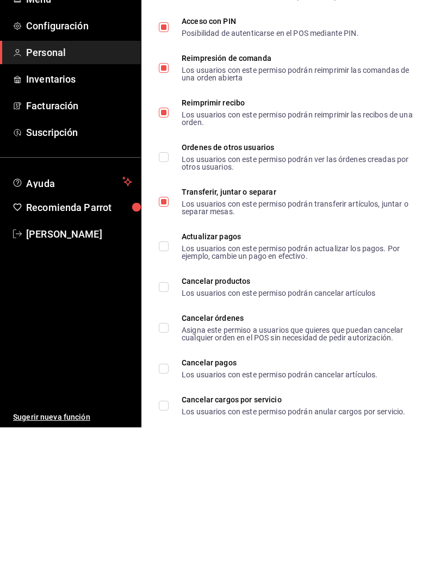
scroll to position [2068, 0]
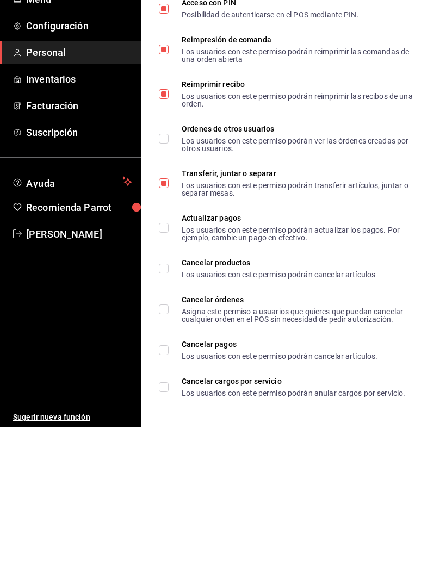
click at [159, 409] on input "Cancelar productos Los usuarios con este permiso podrán cancelar artículos" at bounding box center [164, 414] width 10 height 10
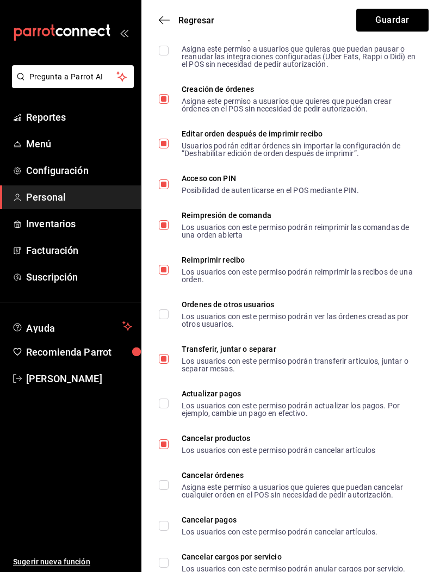
click at [415, 22] on button "Guardar" at bounding box center [392, 20] width 72 height 23
